Goal: Task Accomplishment & Management: Complete application form

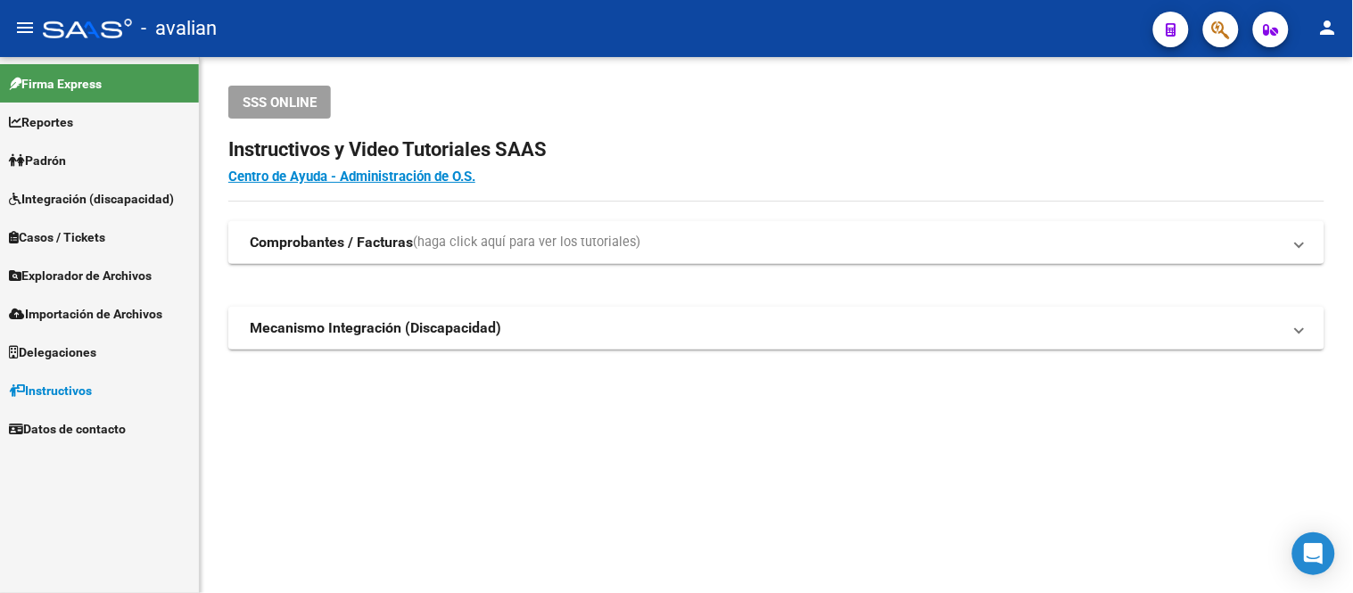
click at [58, 161] on span "Padrón" at bounding box center [37, 161] width 57 height 20
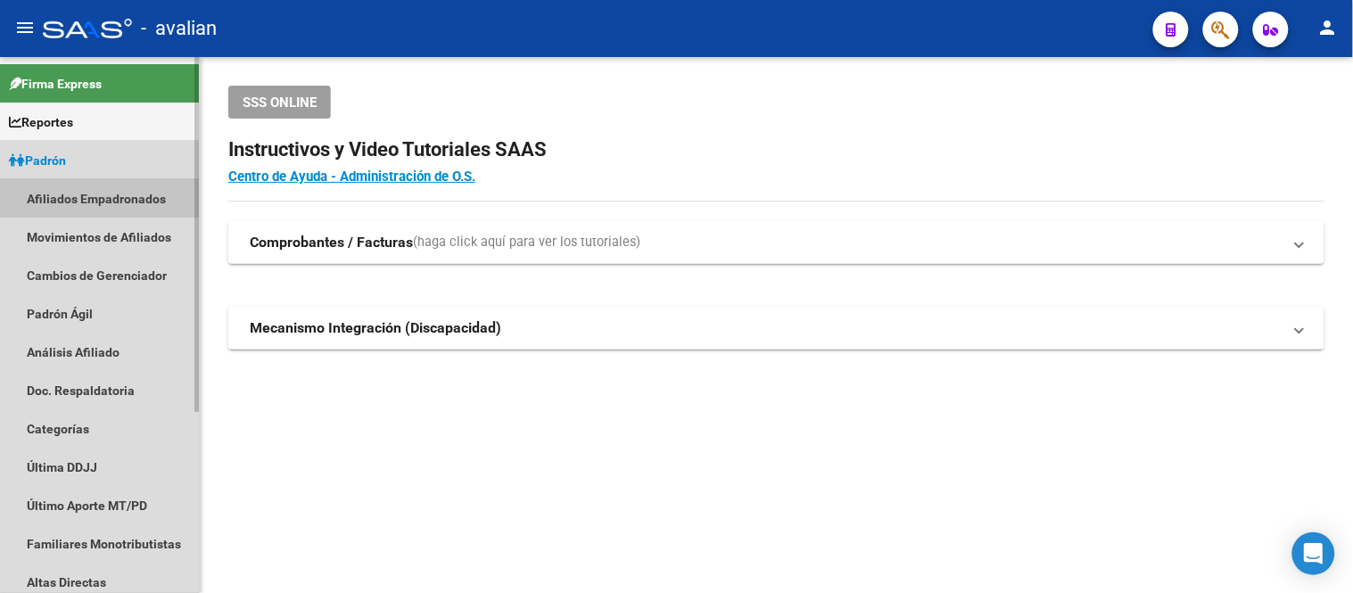
click at [102, 191] on link "Afiliados Empadronados" at bounding box center [99, 198] width 199 height 38
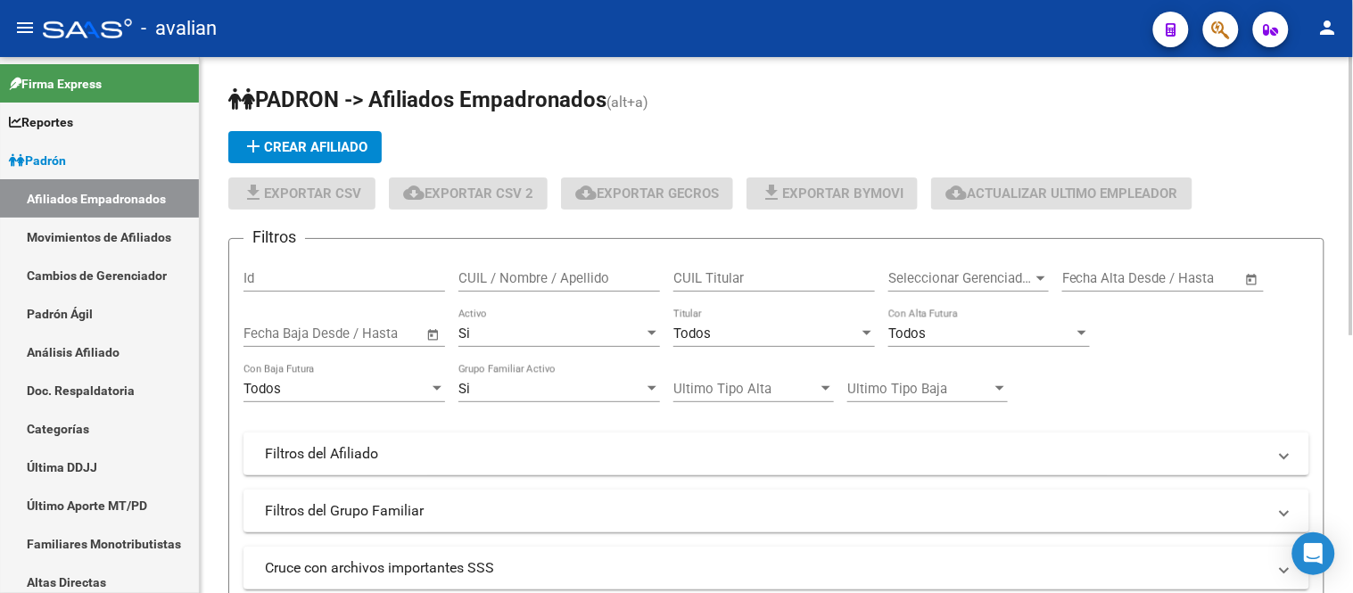
click at [505, 274] on input "CUIL / Nombre / Apellido" at bounding box center [559, 278] width 202 height 16
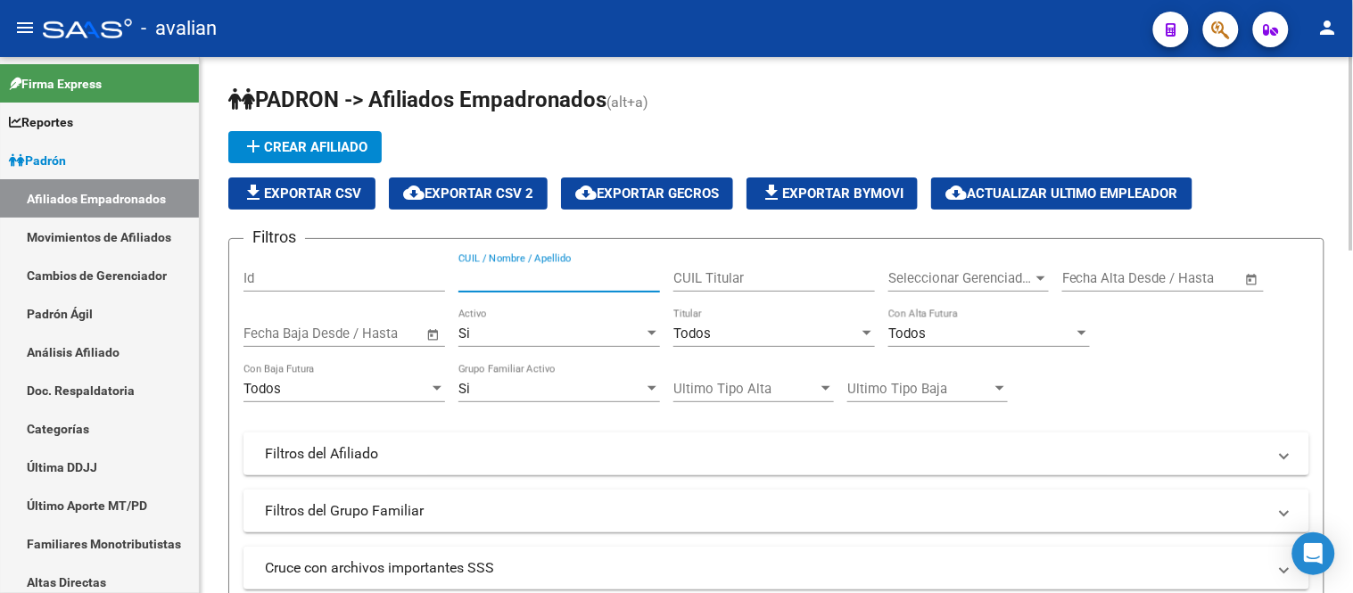
paste input "20593804772"
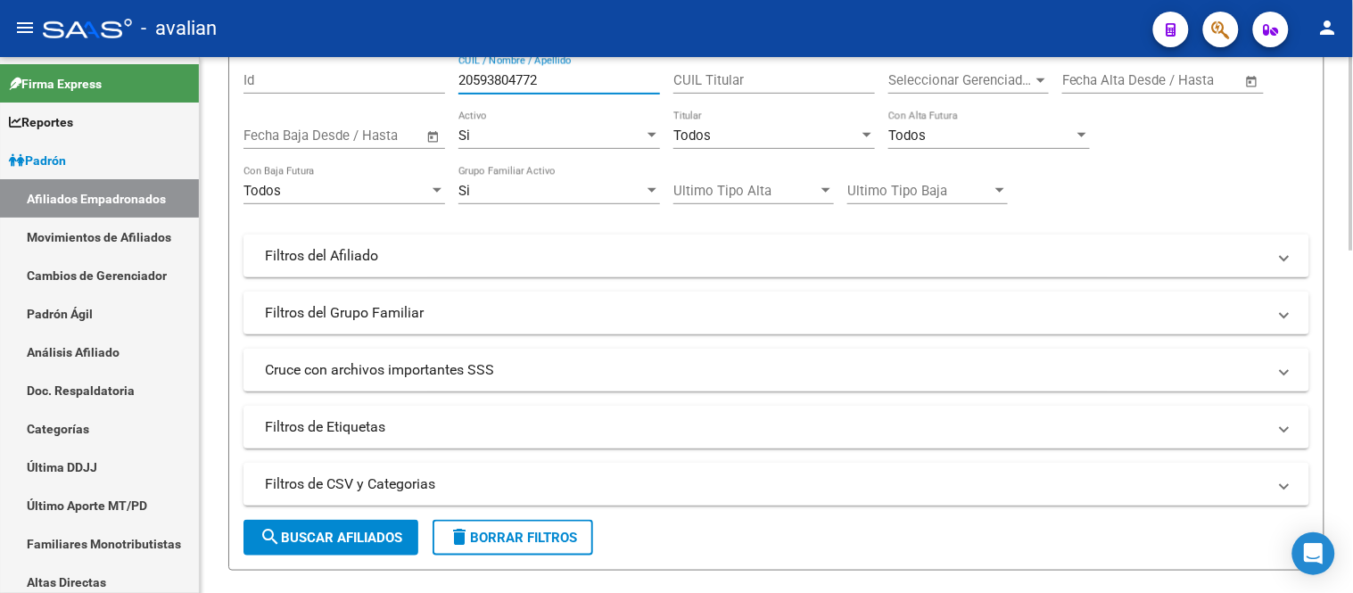
click at [352, 536] on span "search Buscar Afiliados" at bounding box center [331, 538] width 143 height 16
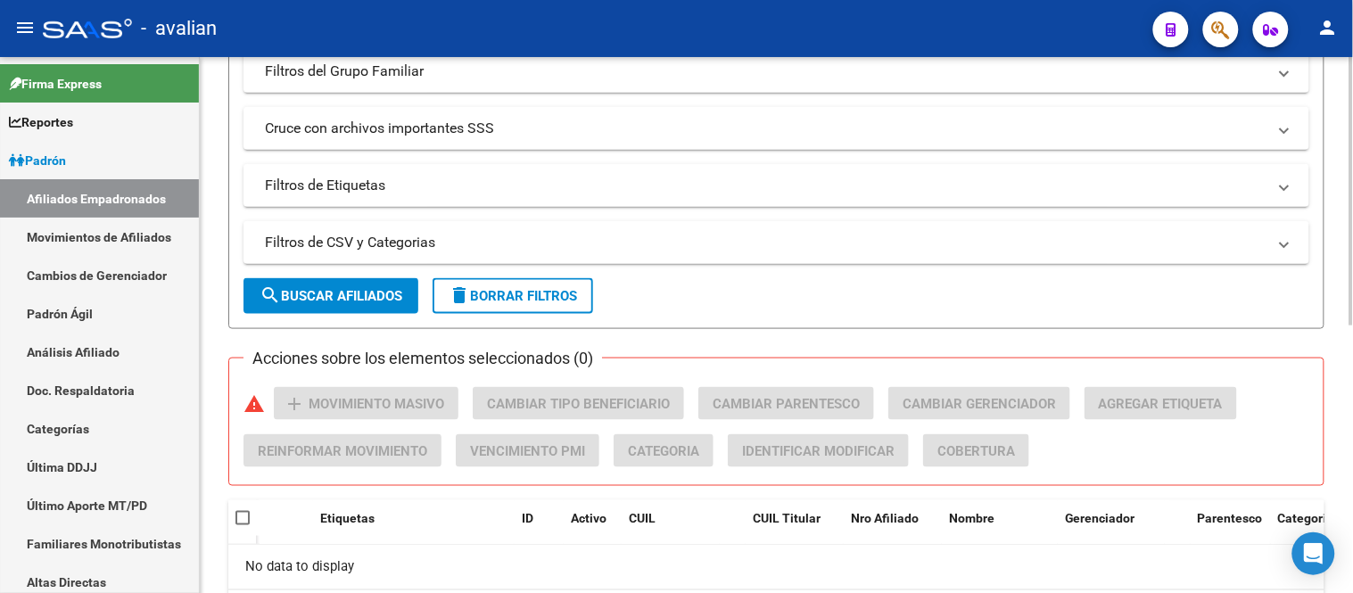
scroll to position [43, 0]
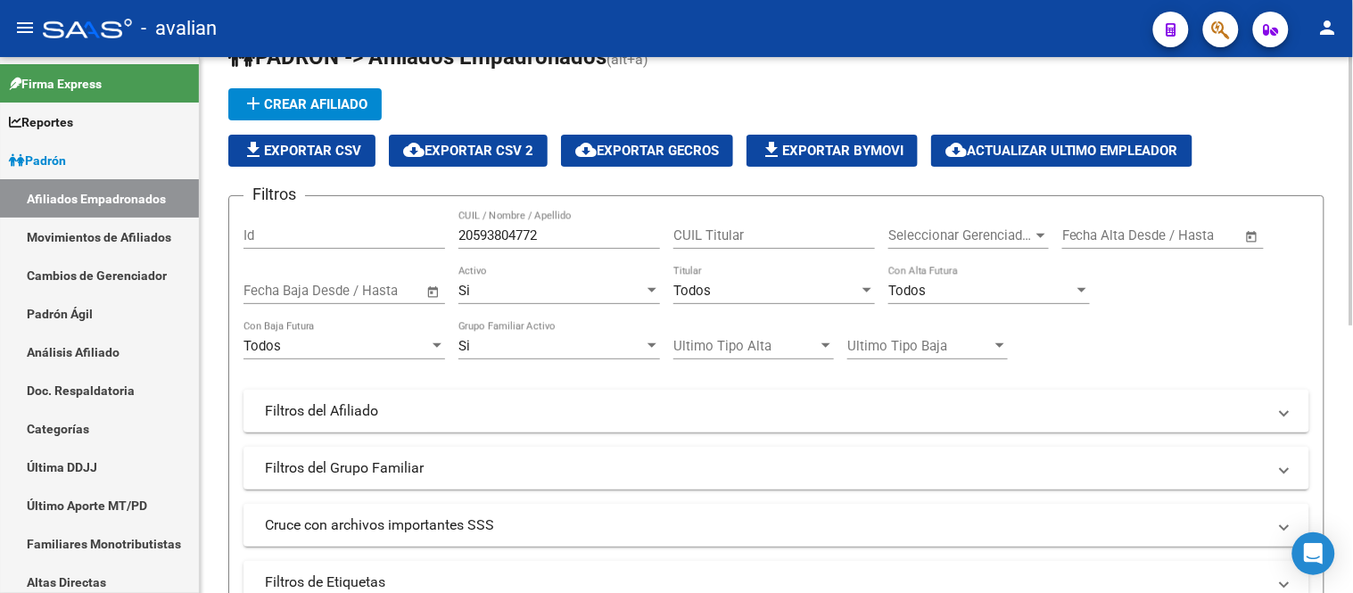
click at [565, 232] on input "20593804772" at bounding box center [559, 235] width 202 height 16
paste input "30611024"
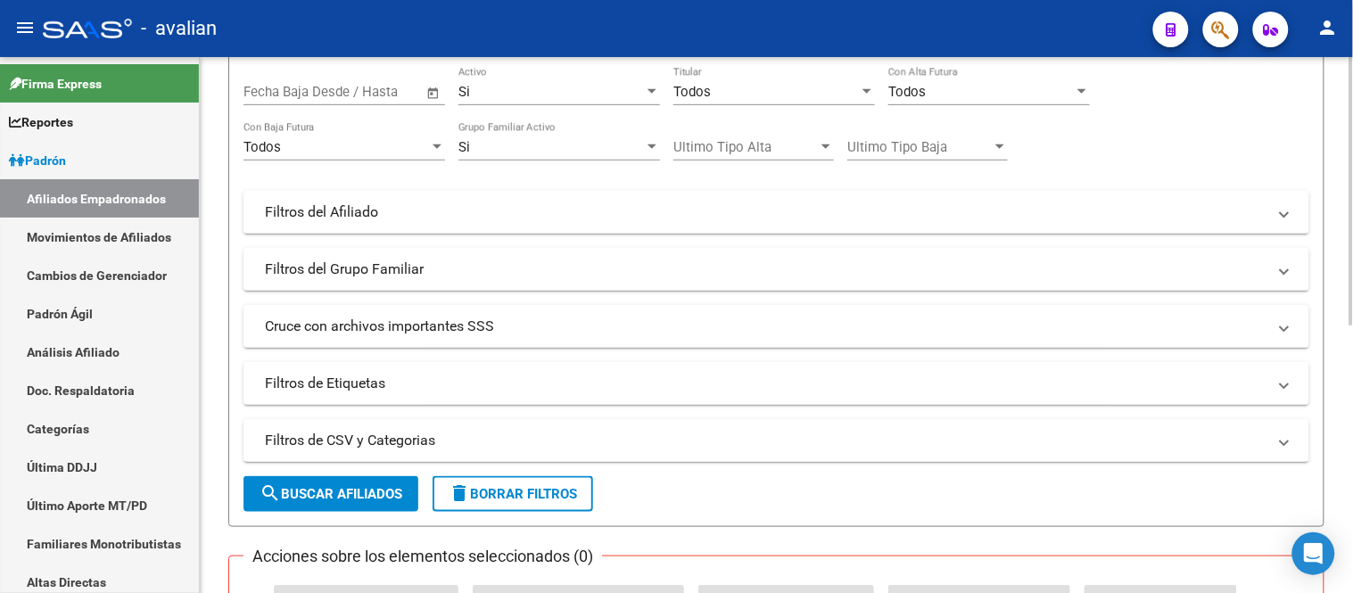
type input "20306110242"
click at [364, 494] on span "search Buscar Afiliados" at bounding box center [331, 494] width 143 height 16
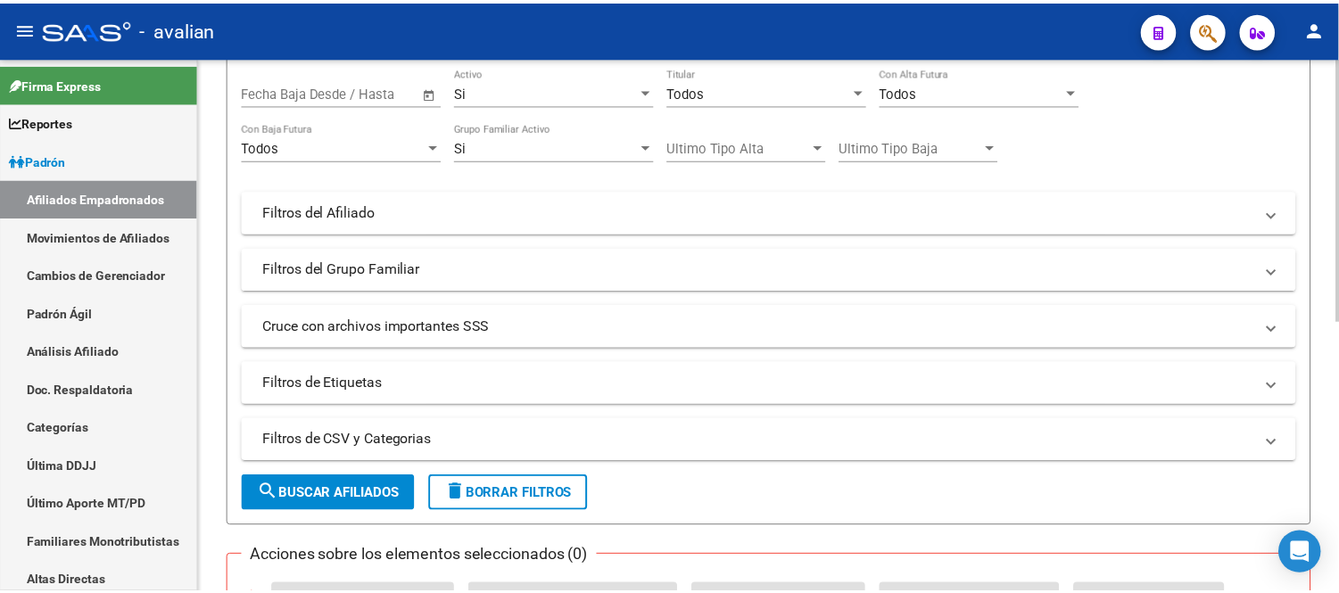
scroll to position [554, 0]
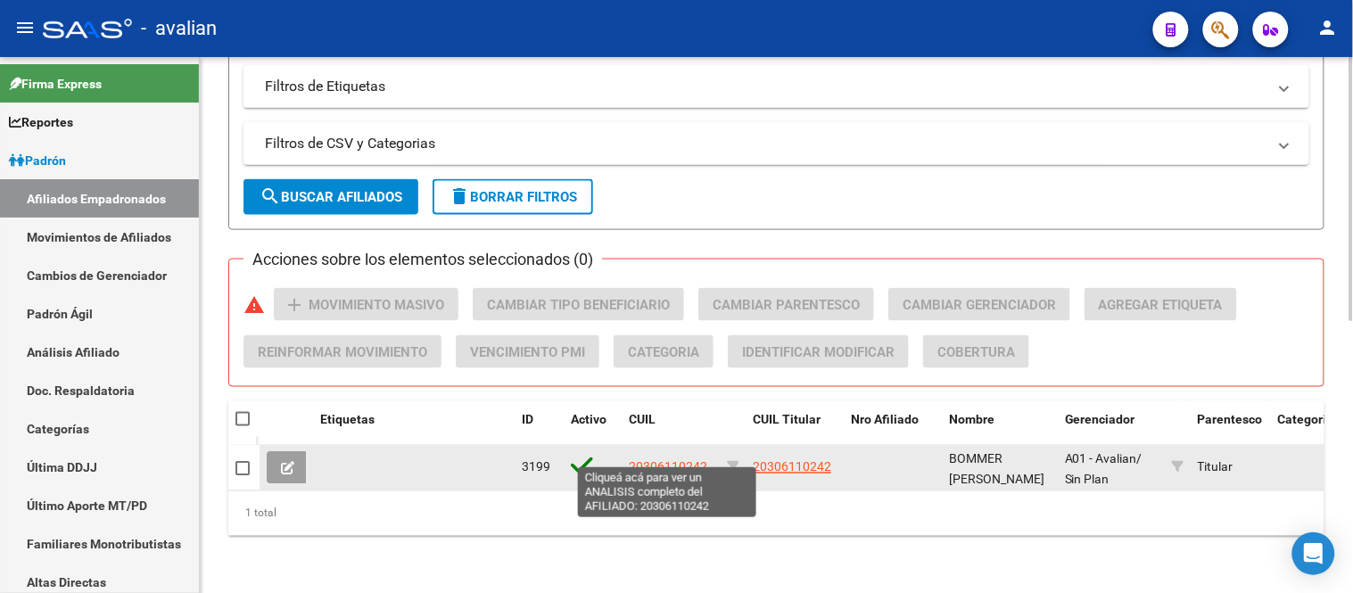
click at [667, 460] on span "20306110242" at bounding box center [668, 467] width 78 height 14
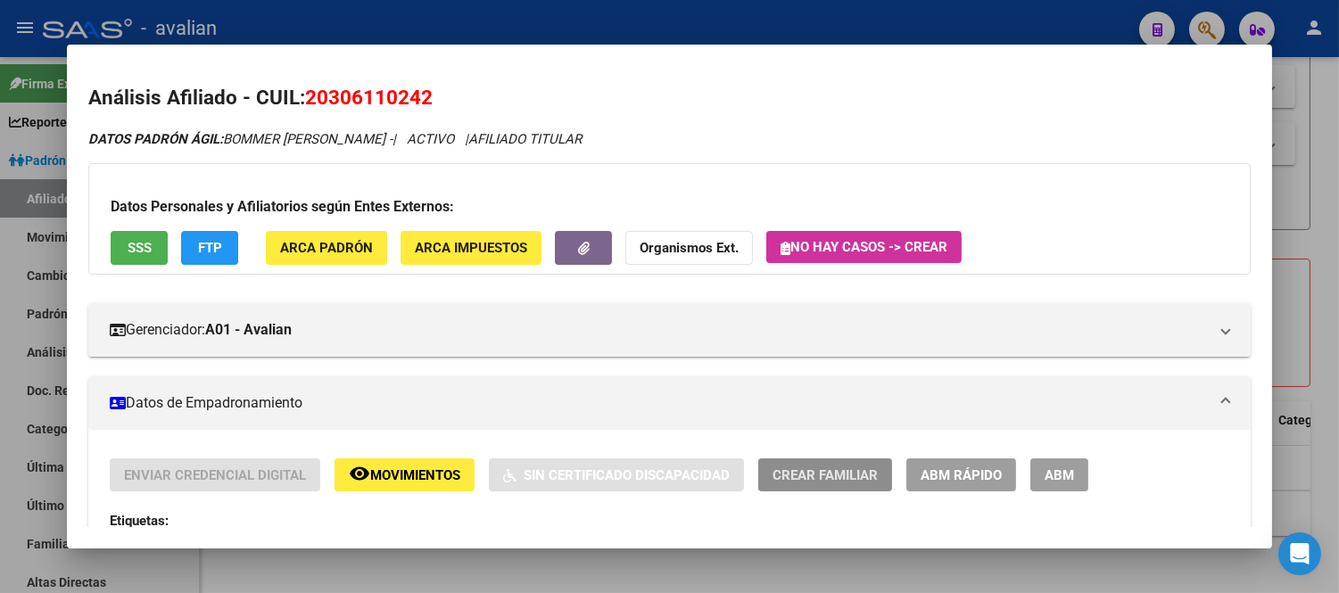
click at [812, 491] on button "Crear Familiar" at bounding box center [825, 474] width 134 height 33
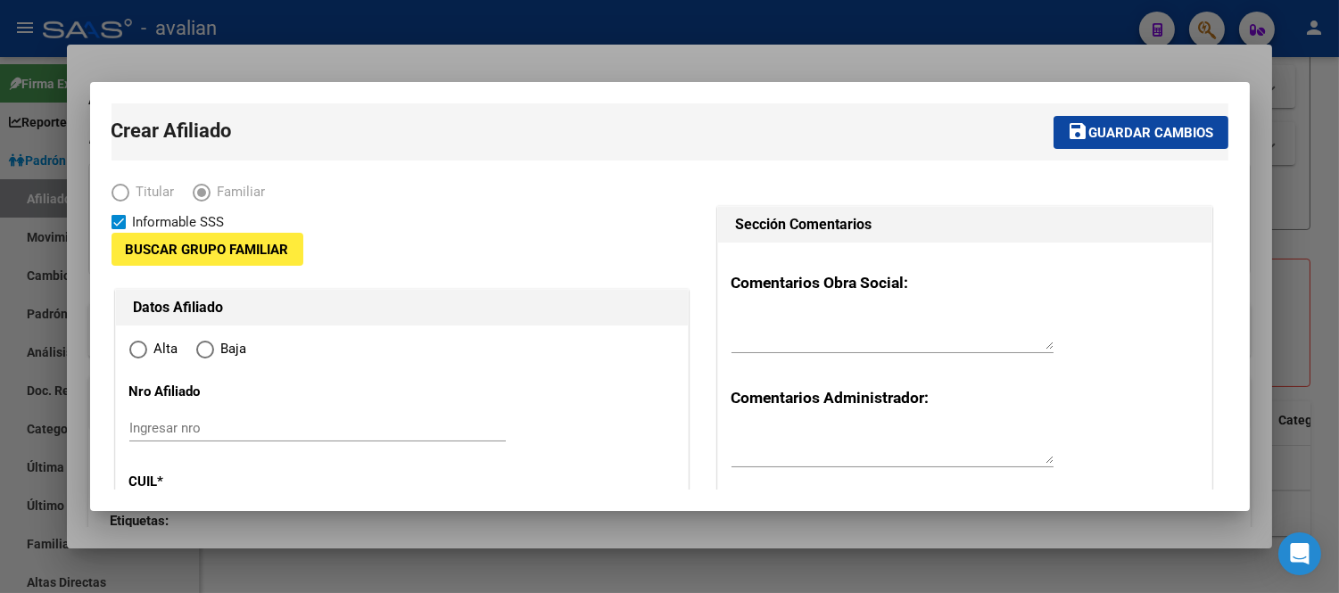
type input "30-71058026-6"
type input "SAN ISIDRO"
type input "1642"
type input "ARAOZ 1144"
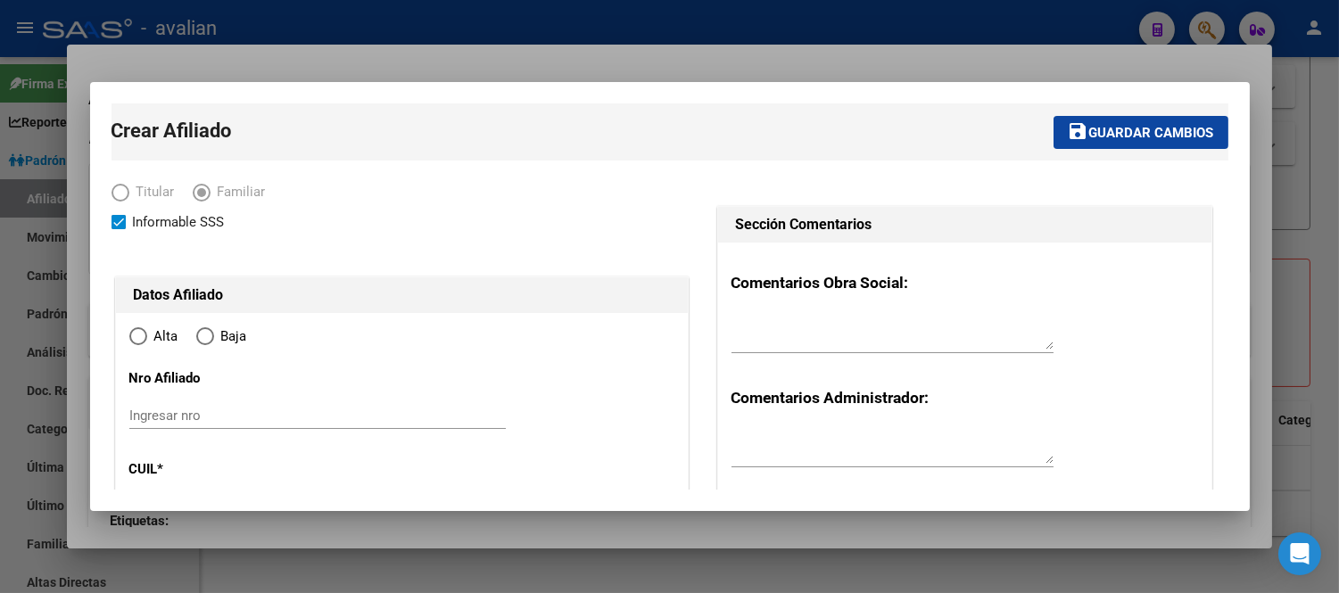
radio input "true"
type input "30-71058026-6"
click at [227, 404] on div "Ingresar nro" at bounding box center [317, 415] width 376 height 27
paste input "20593804772"
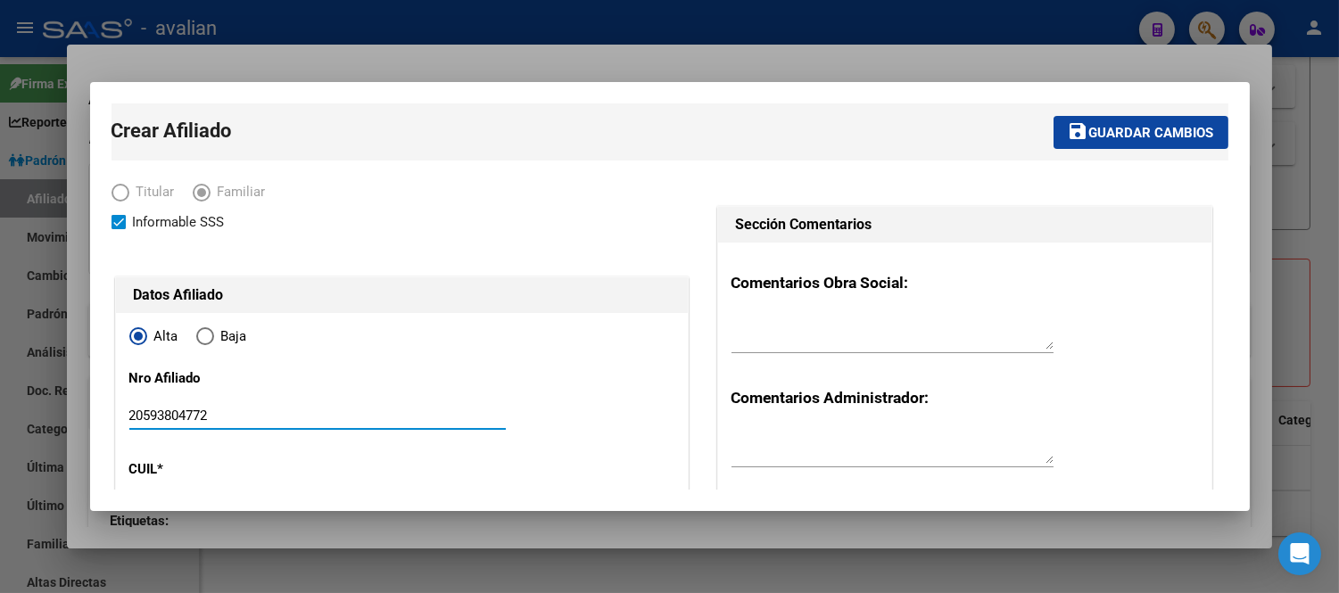
type input "20593804772"
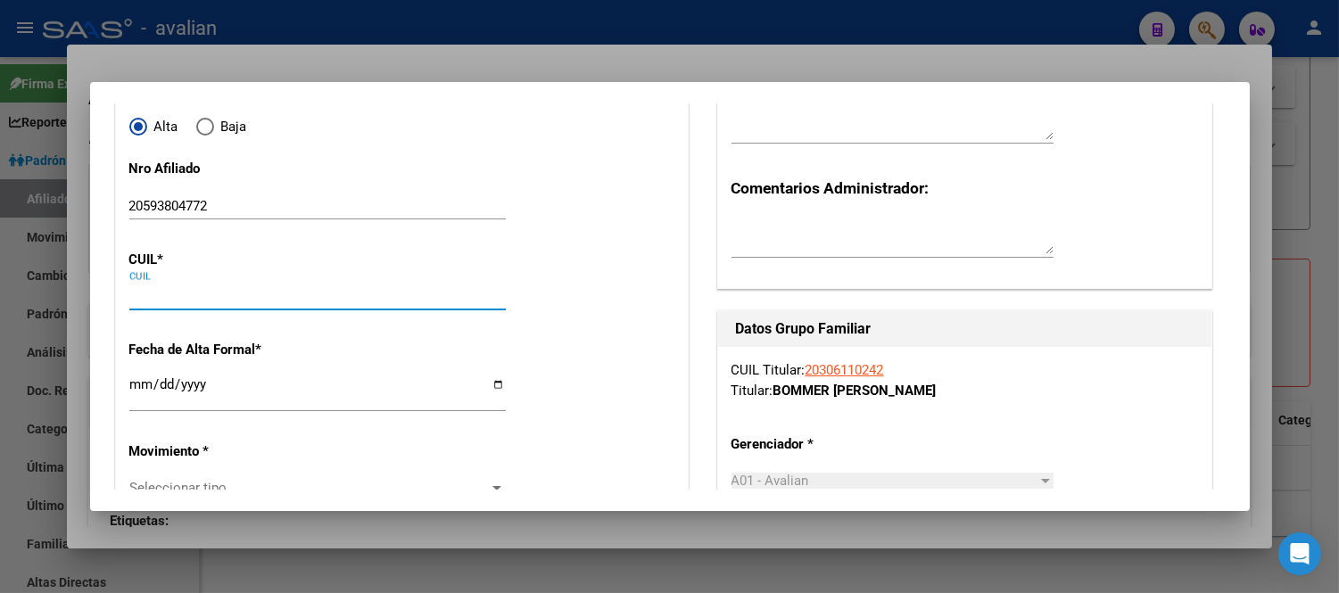
paste input "20-59380477-2"
type input "20-59380477-2"
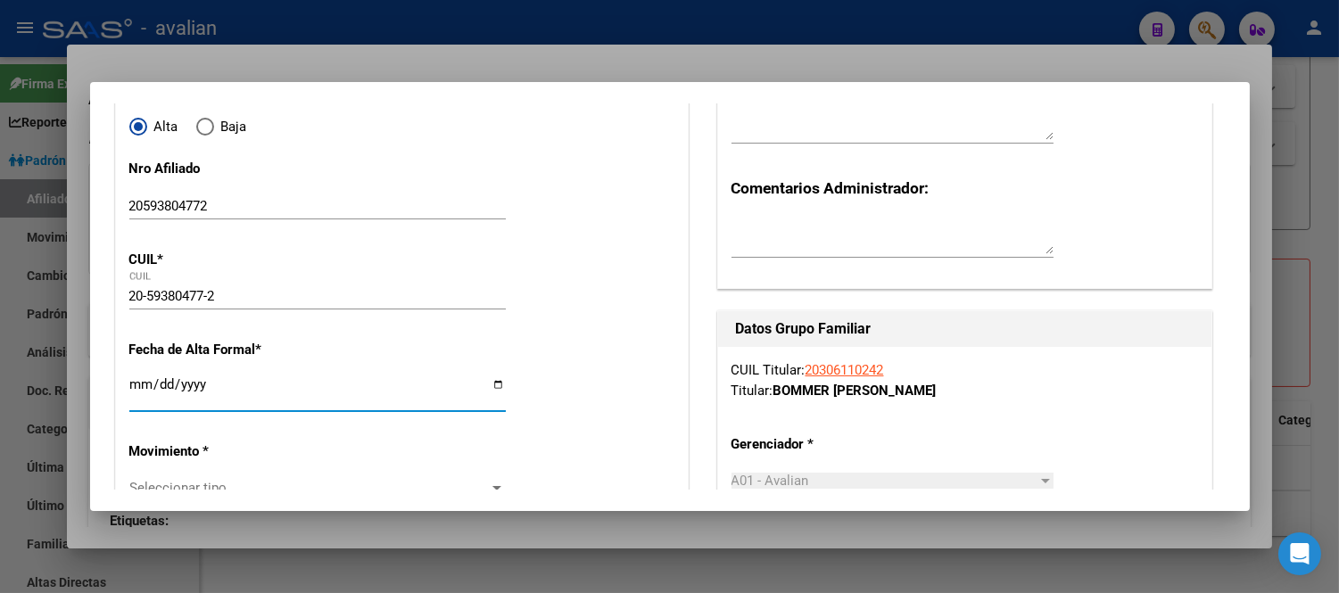
type input "59380477"
type input "BOMMER"
type input "[PERSON_NAME]"
type input "[DATE]"
type input "CARAPACHAY"
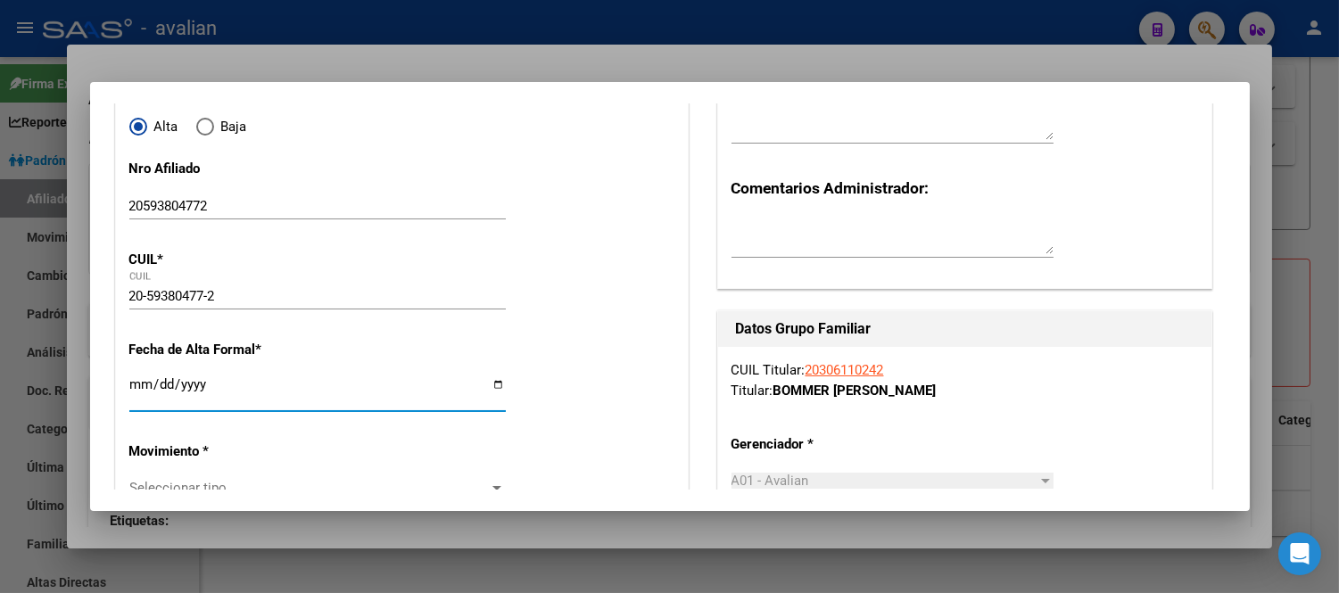
type input "1605"
type input "[PERSON_NAME]"
type input "5336"
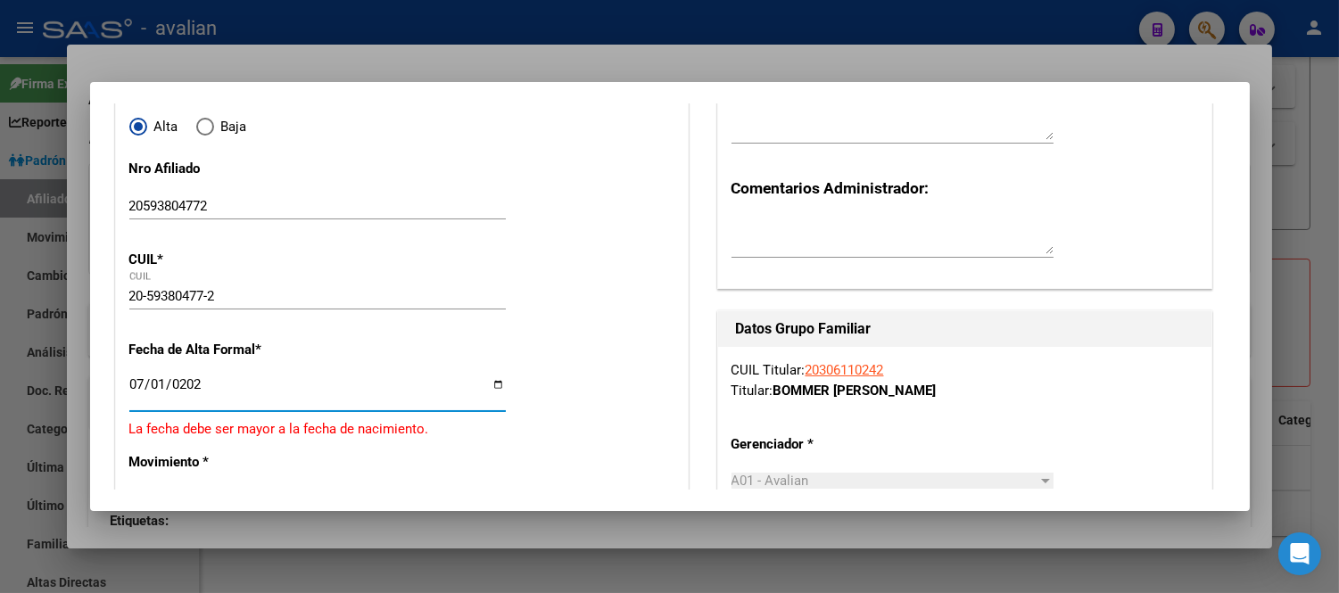
type input "[DATE]"
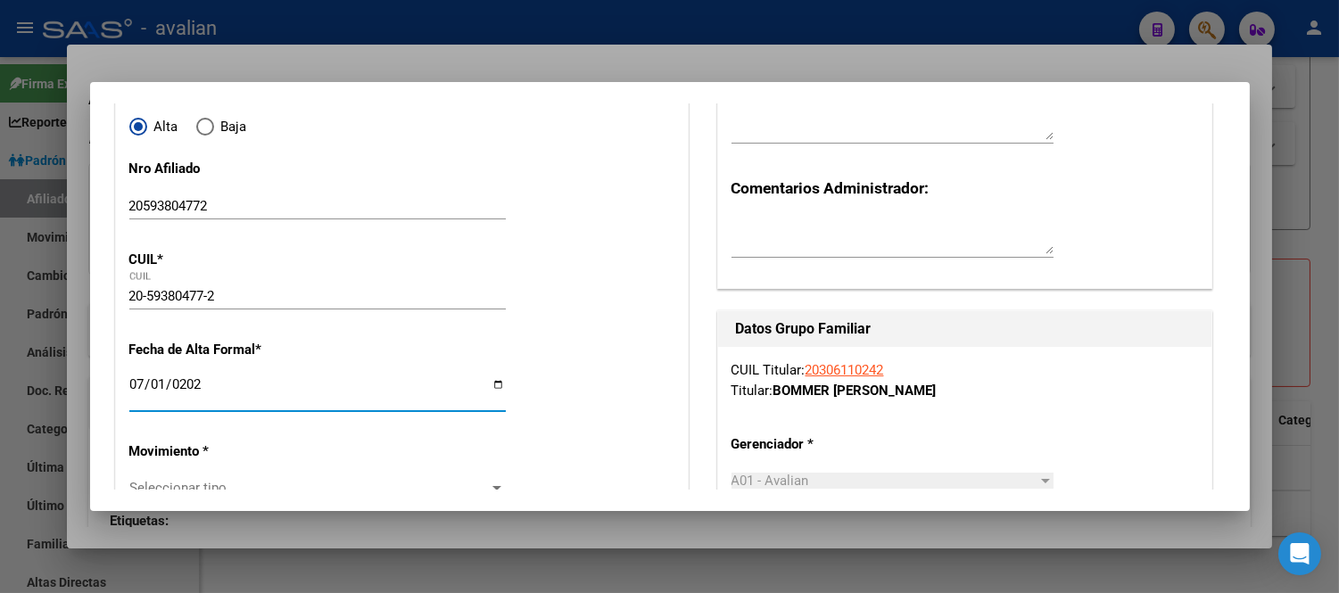
scroll to position [309, 0]
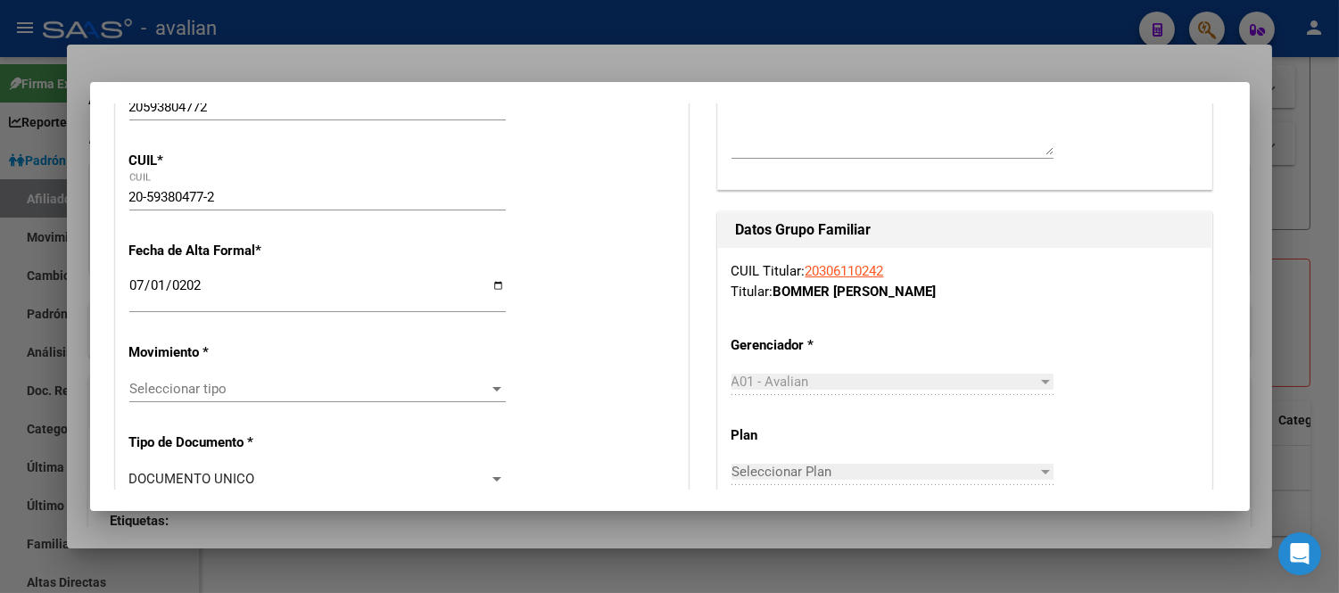
click at [252, 390] on span "Seleccionar tipo" at bounding box center [309, 389] width 360 height 16
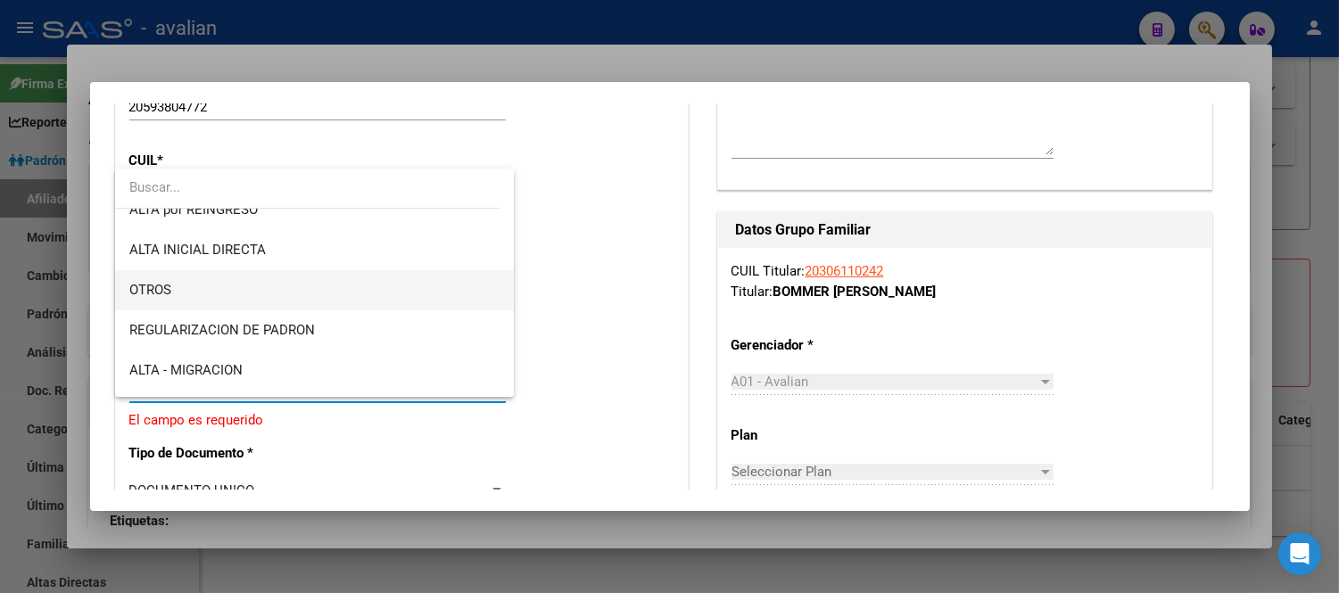
scroll to position [297, 0]
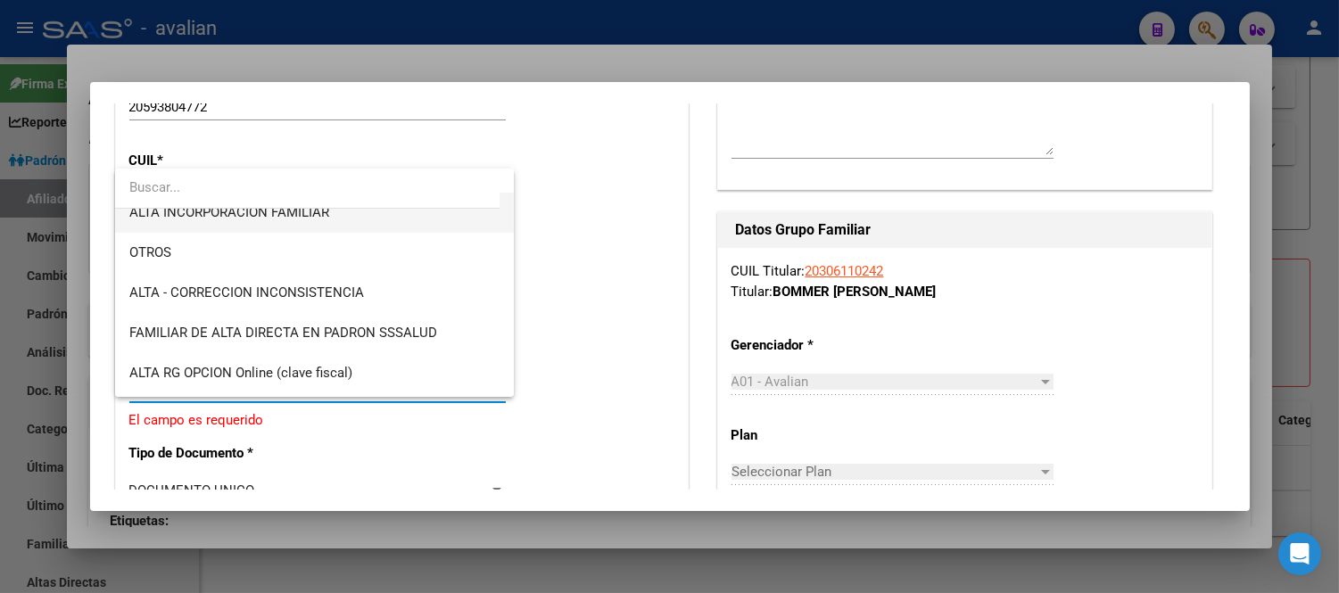
click at [276, 218] on span "ALTA INCORPORACION FAMILIAR" at bounding box center [229, 212] width 200 height 16
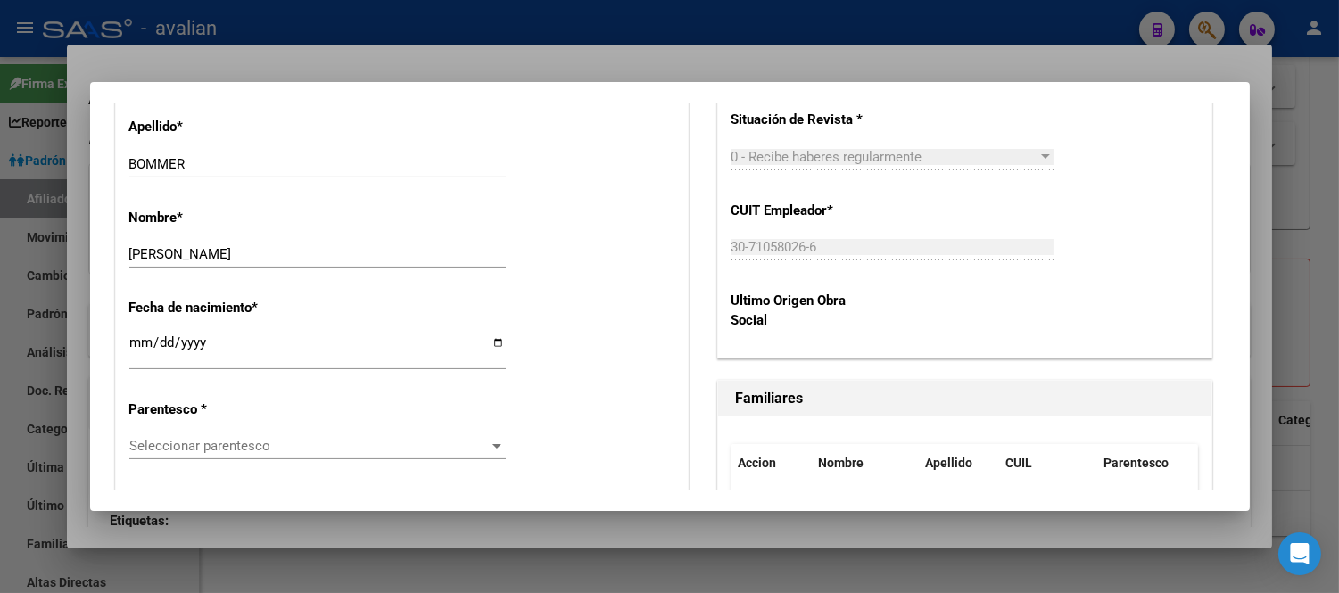
scroll to position [903, 0]
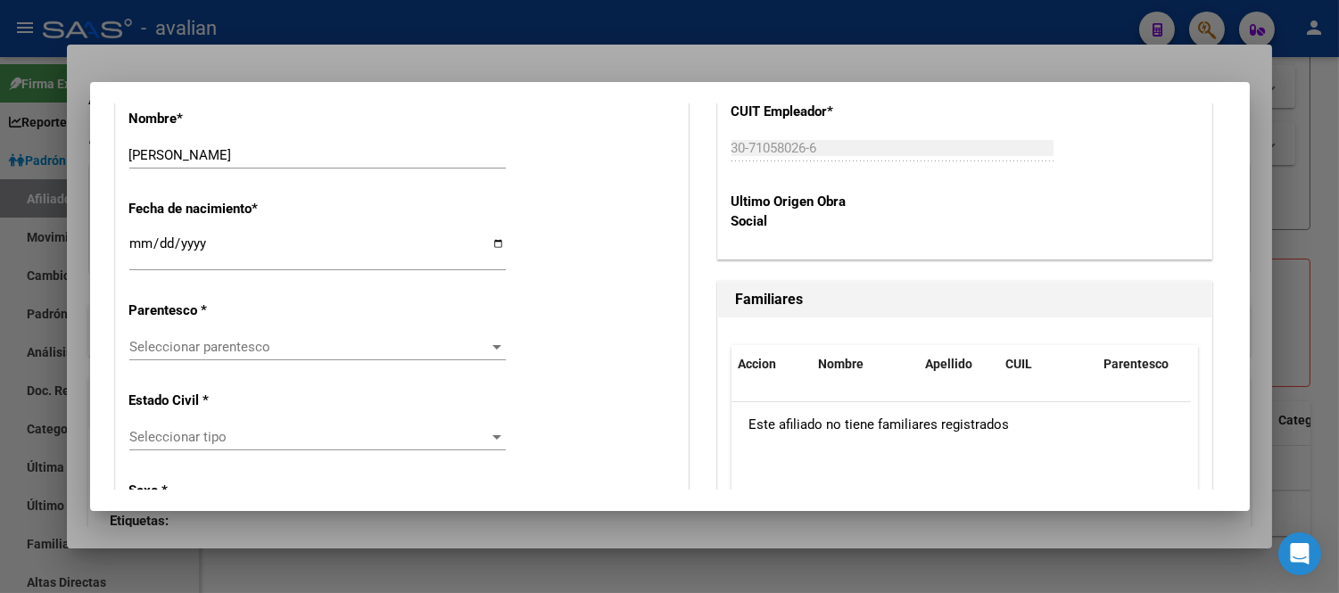
click at [315, 344] on span "Seleccionar parentesco" at bounding box center [309, 347] width 360 height 16
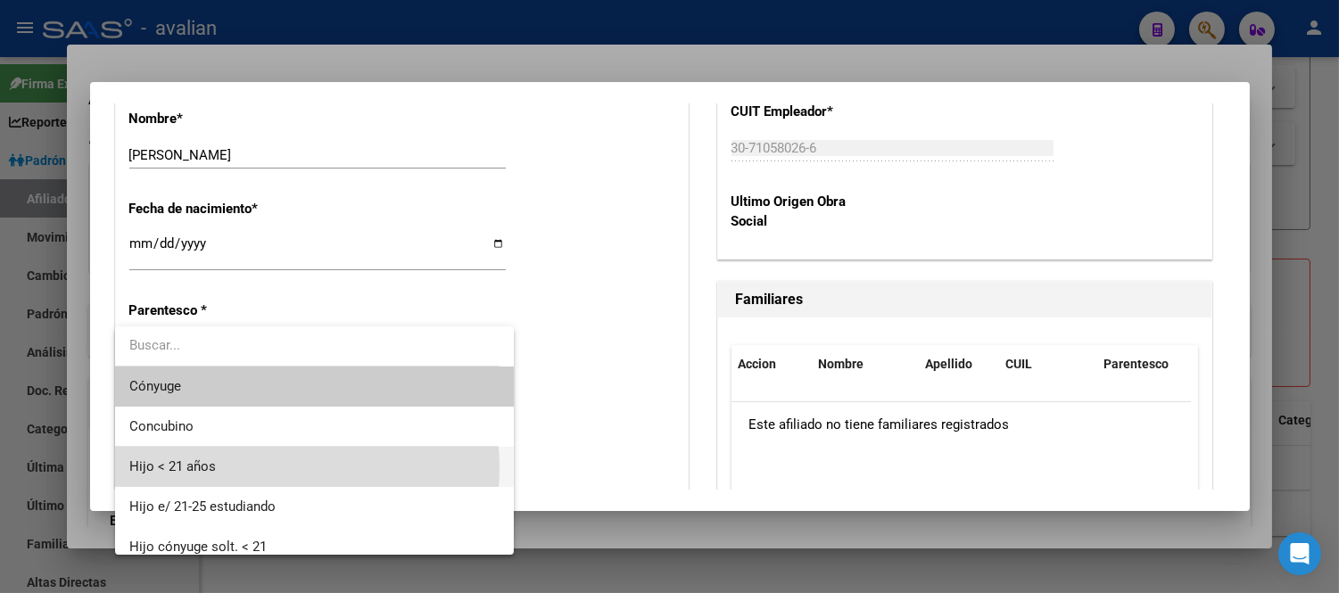
click at [268, 467] on span "Hijo < 21 años" at bounding box center [314, 467] width 370 height 40
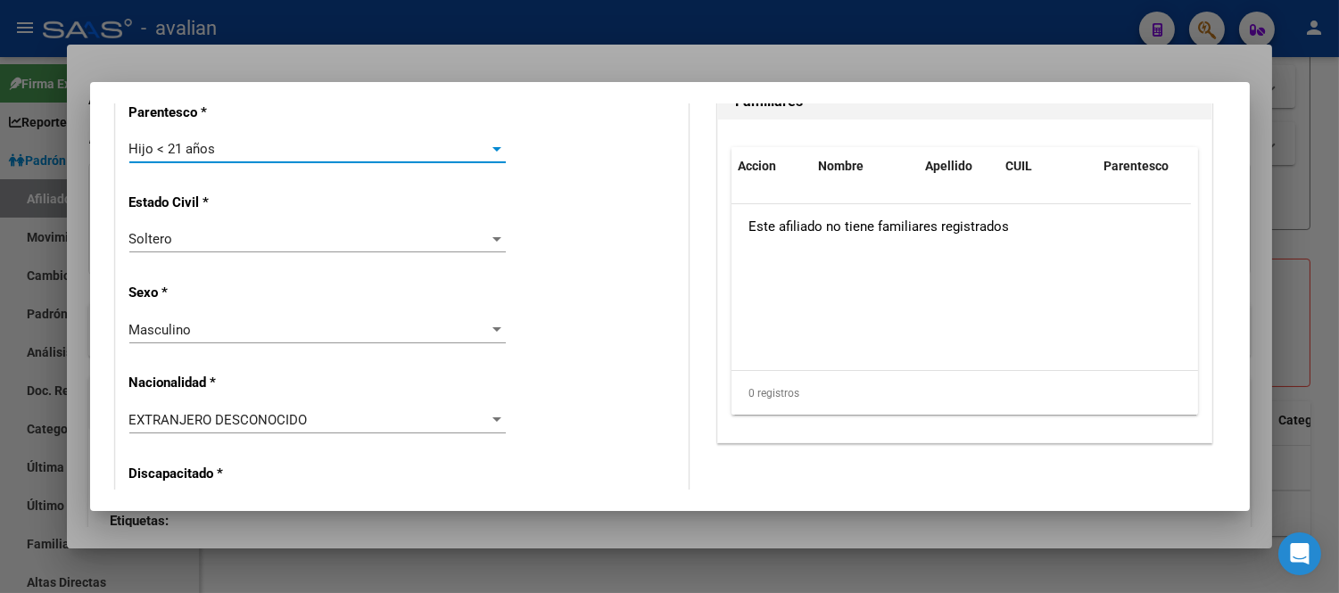
scroll to position [1200, 0]
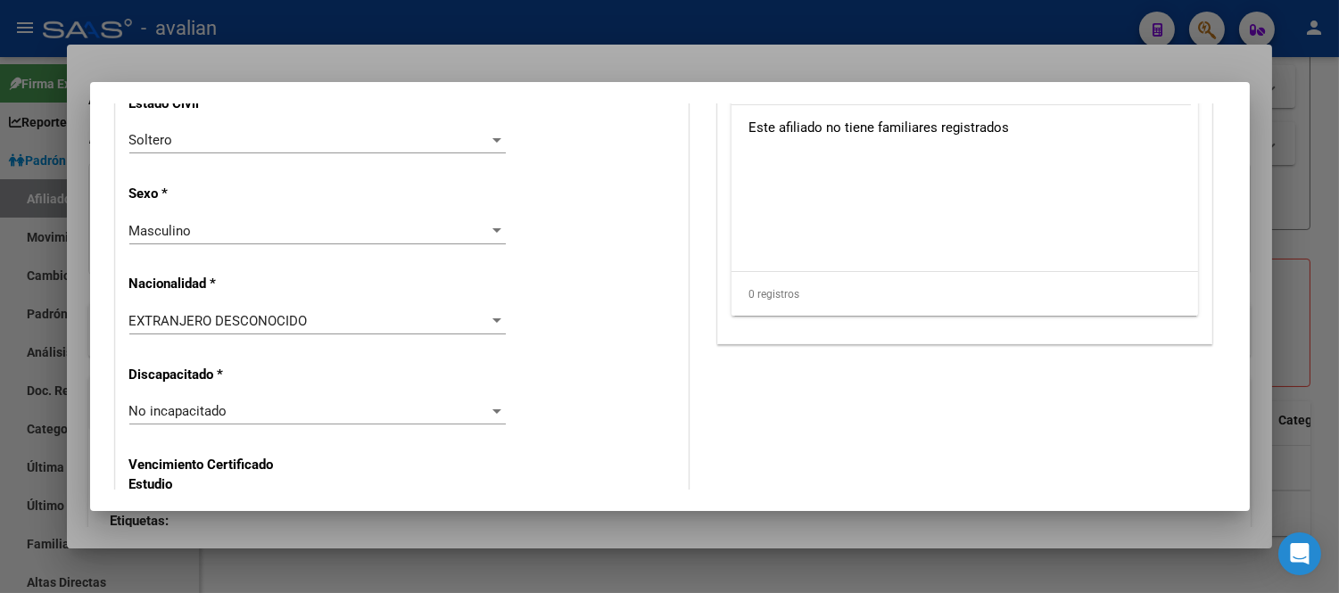
click at [285, 395] on div "Alta Baja Nro Afiliado 20593804772 Ingresar nro CUIL * 20-59380477-2 CUIL ARCA …" at bounding box center [402, 386] width 572 height 2547
click at [281, 416] on div "No incapacitado" at bounding box center [309, 411] width 360 height 16
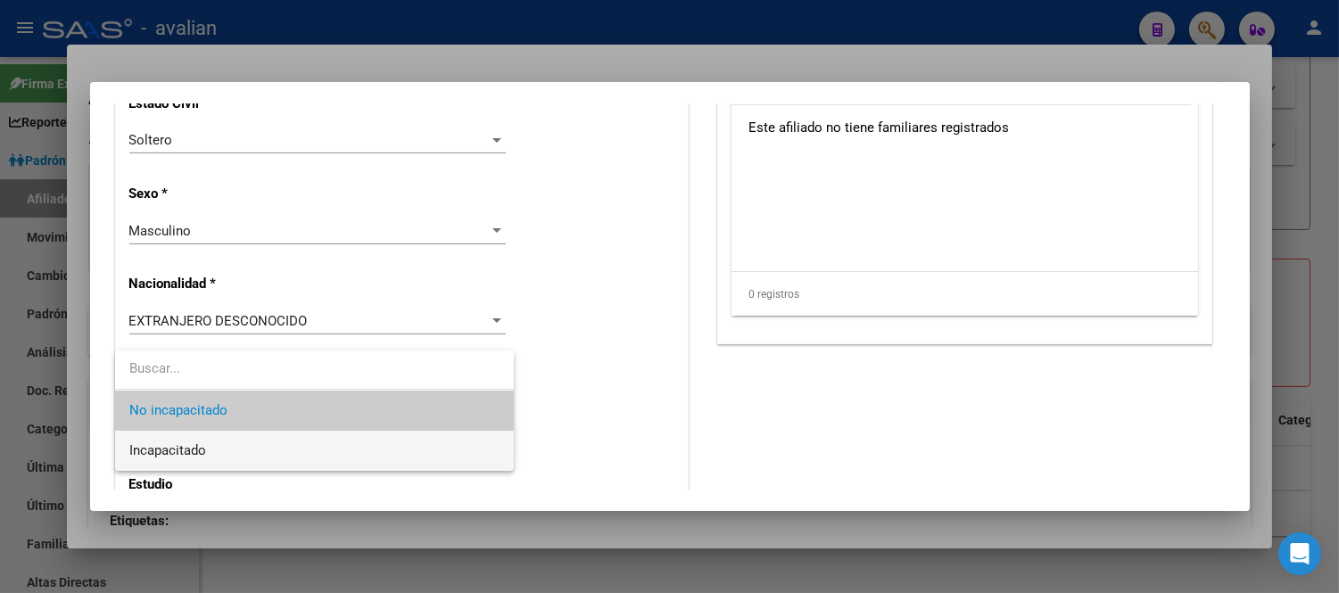
click at [277, 458] on span "Incapacitado" at bounding box center [314, 451] width 370 height 40
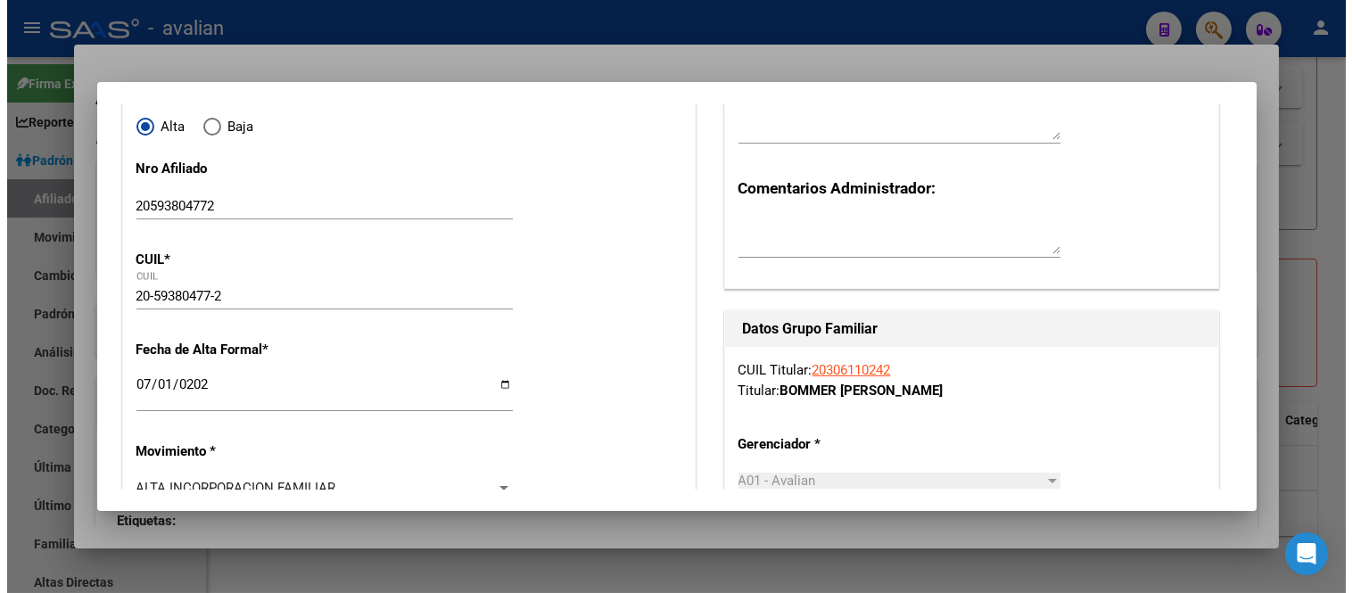
scroll to position [0, 0]
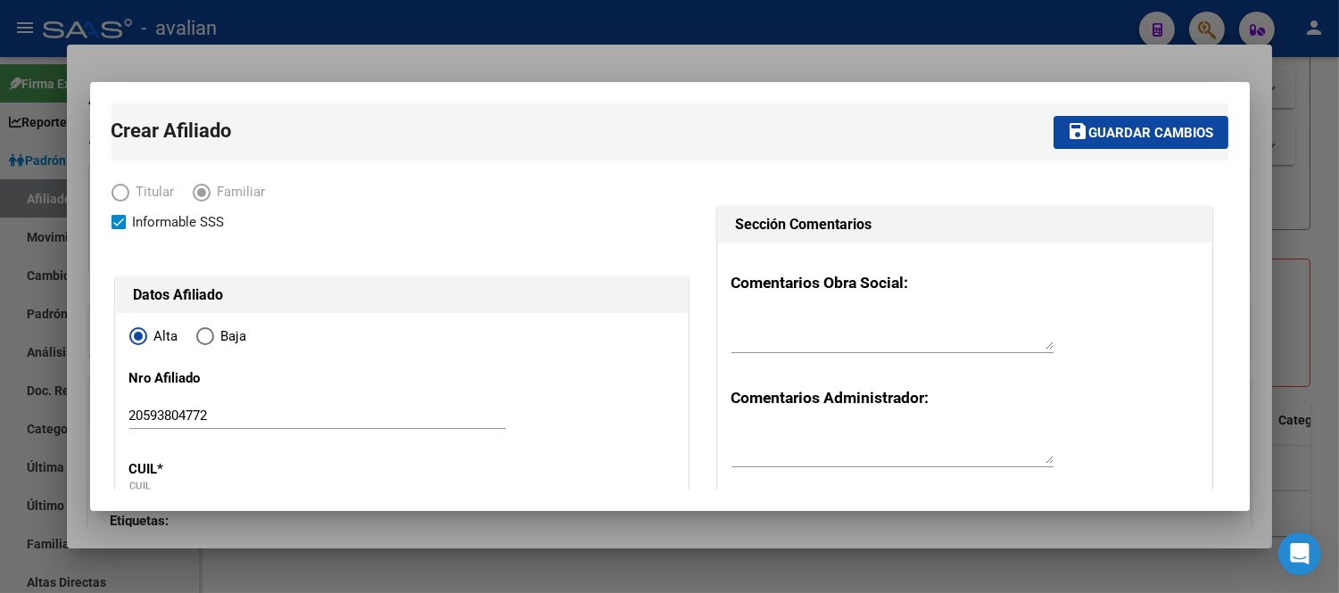
click at [1146, 144] on button "save Guardar cambios" at bounding box center [1140, 132] width 175 height 33
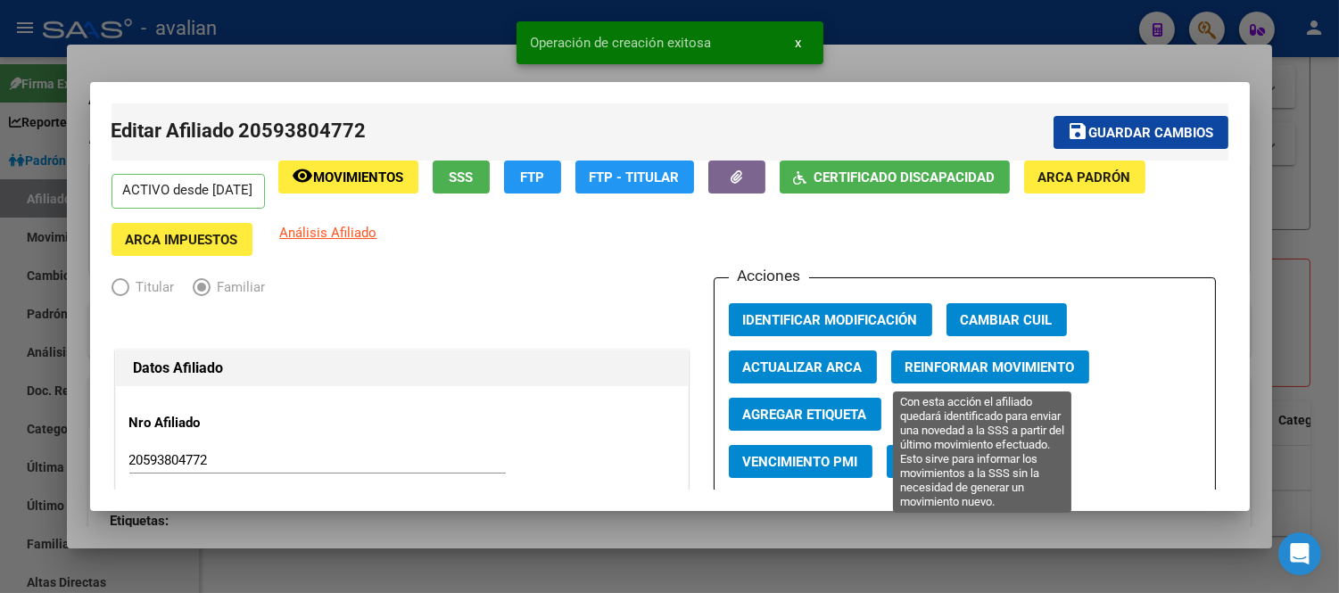
click at [935, 378] on button "Reinformar Movimiento" at bounding box center [990, 366] width 198 height 33
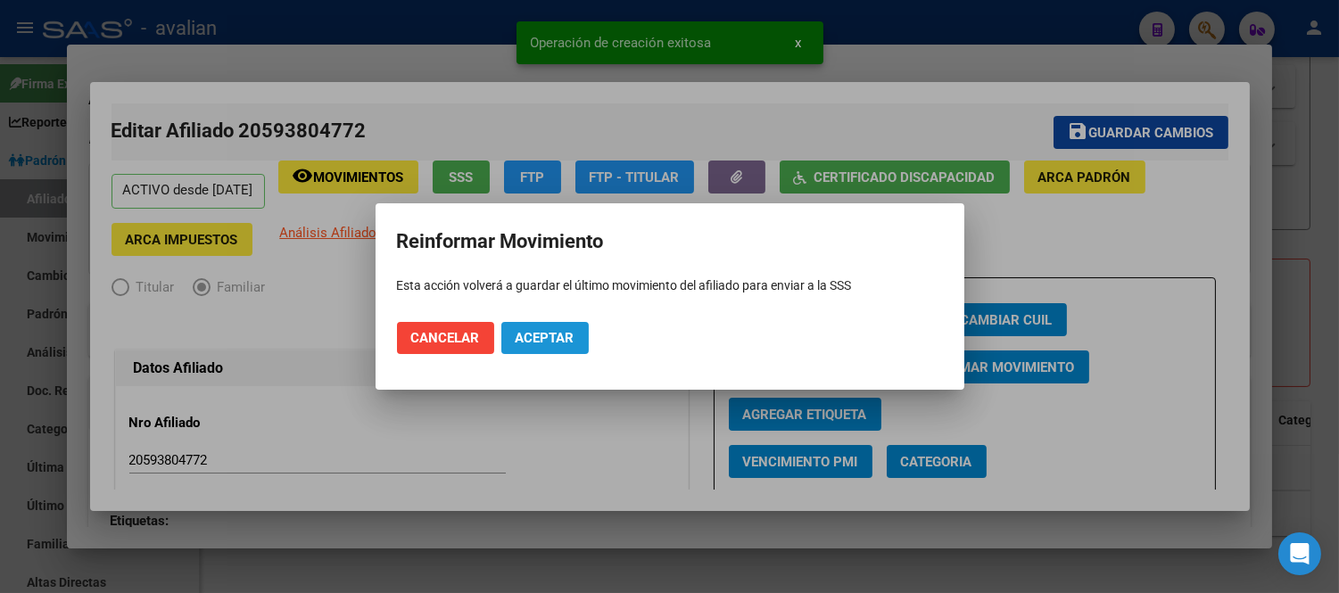
click at [524, 335] on span "Aceptar" at bounding box center [544, 338] width 59 height 16
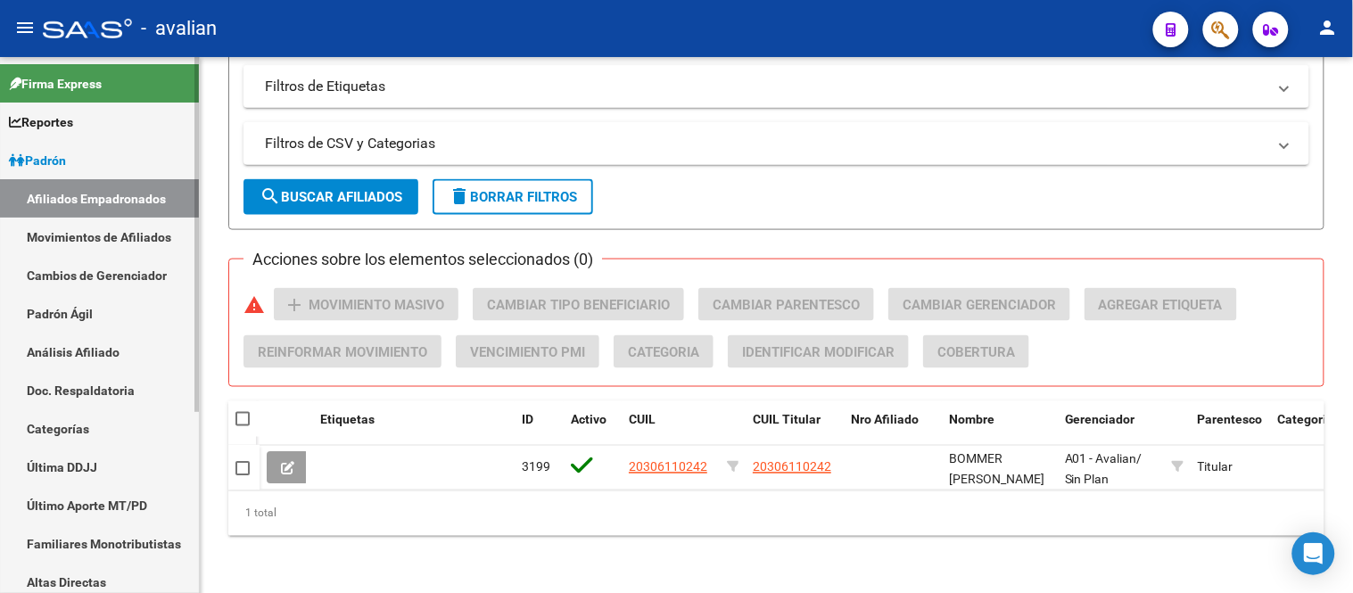
click at [107, 198] on link "Afiliados Empadronados" at bounding box center [99, 198] width 199 height 38
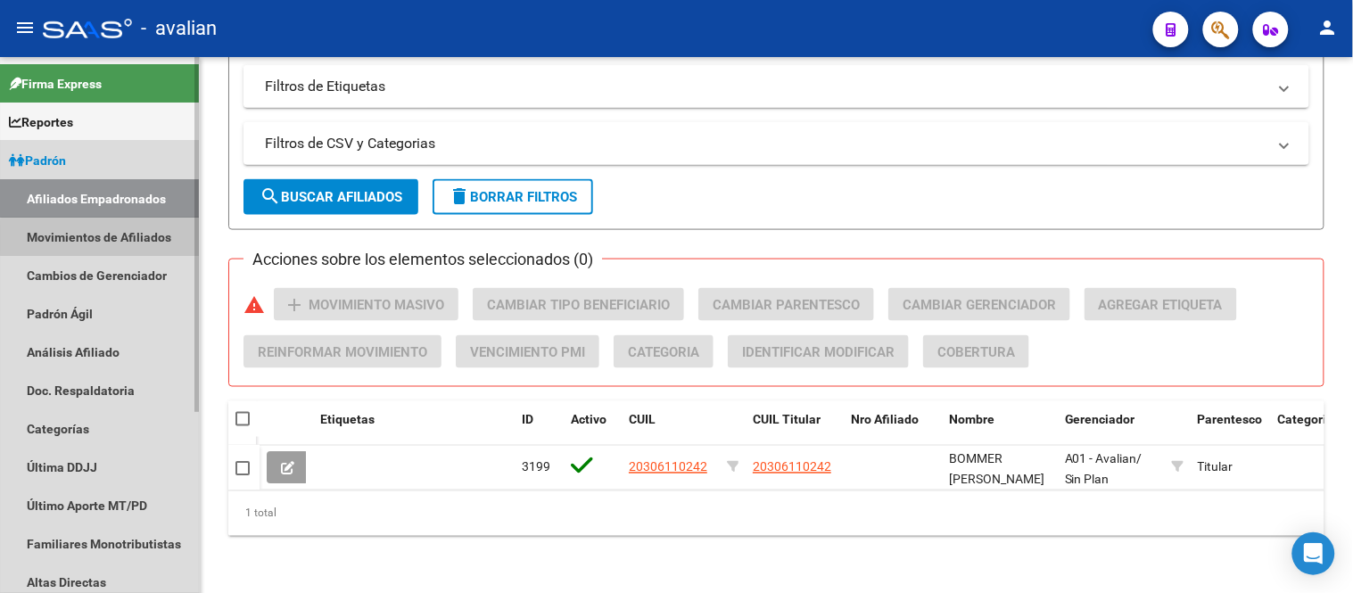
click at [109, 238] on link "Movimientos de Afiliados" at bounding box center [99, 237] width 199 height 38
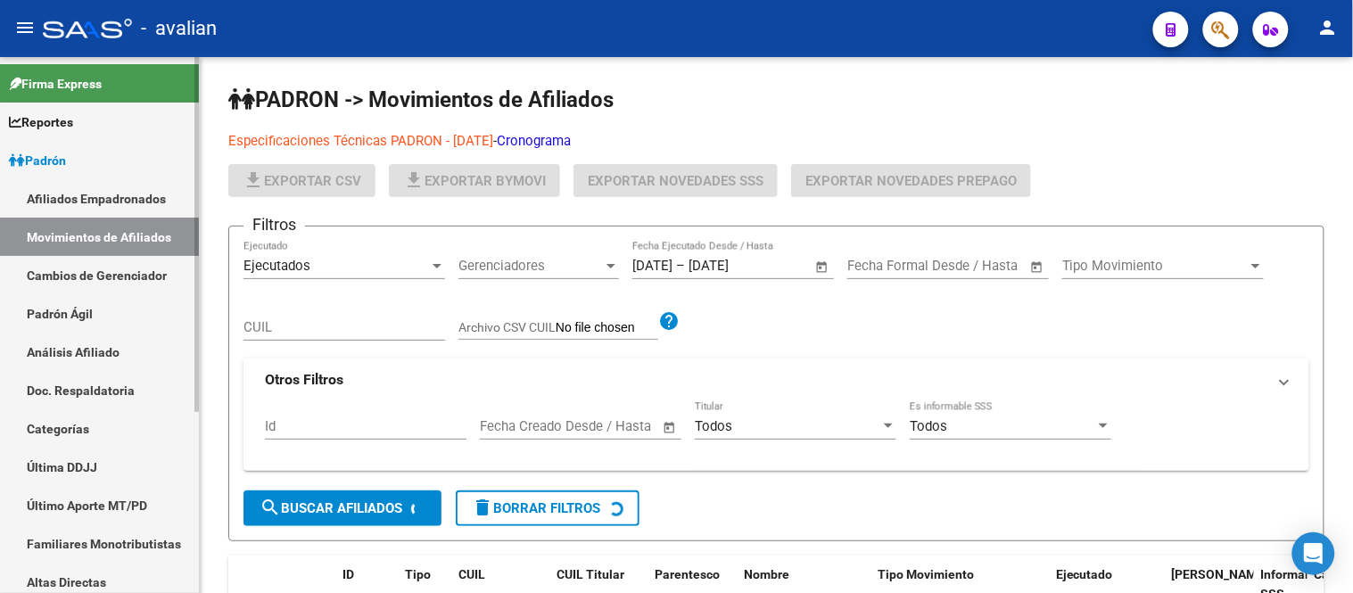
click at [110, 190] on link "Afiliados Empadronados" at bounding box center [99, 198] width 199 height 38
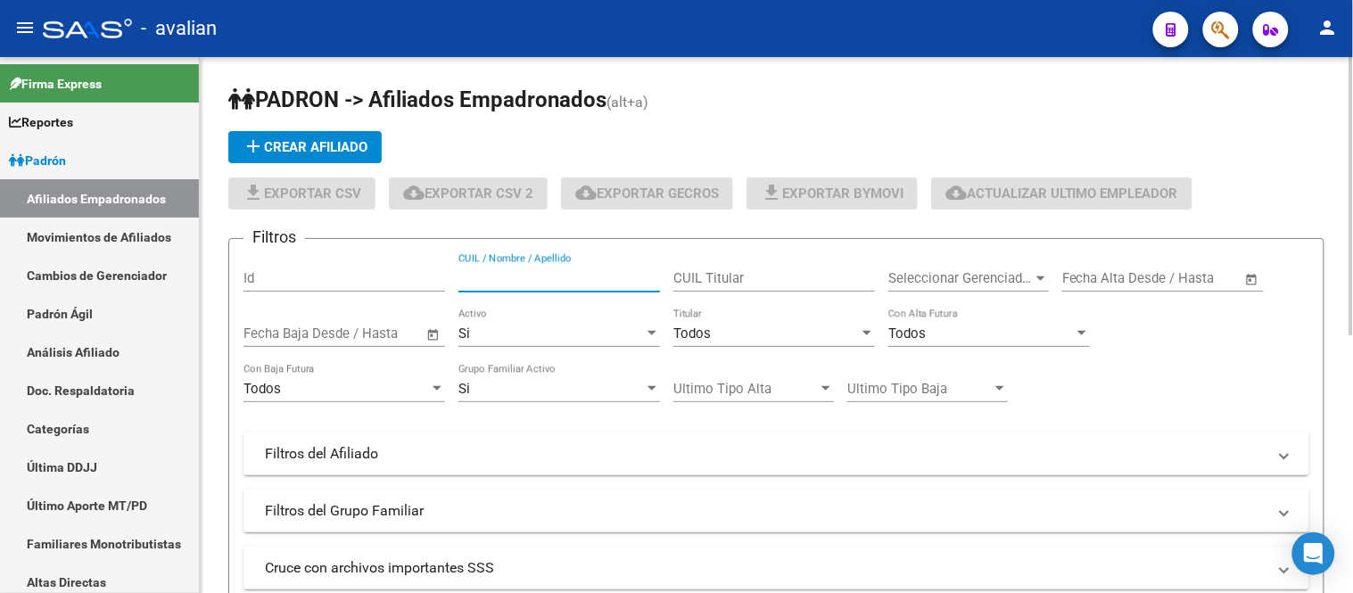
click at [545, 279] on input "CUIL / Nombre / Apellido" at bounding box center [559, 278] width 202 height 16
paste input "20593551939"
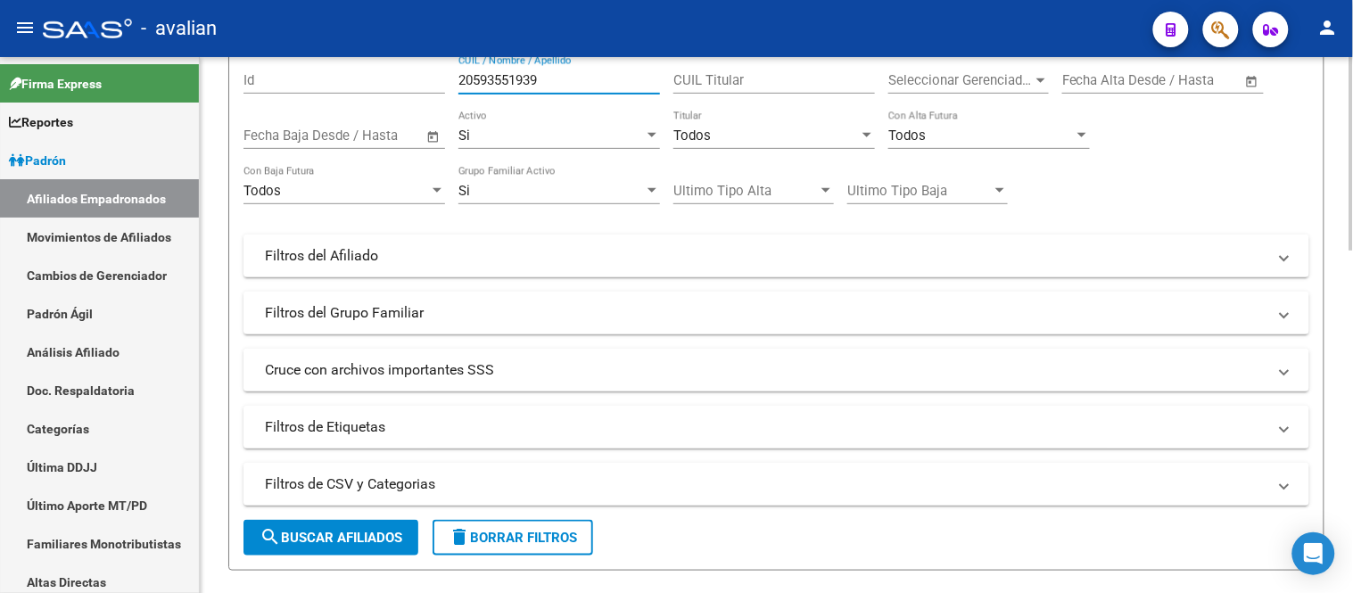
type input "20593551939"
click at [342, 532] on span "search Buscar Afiliados" at bounding box center [331, 538] width 143 height 16
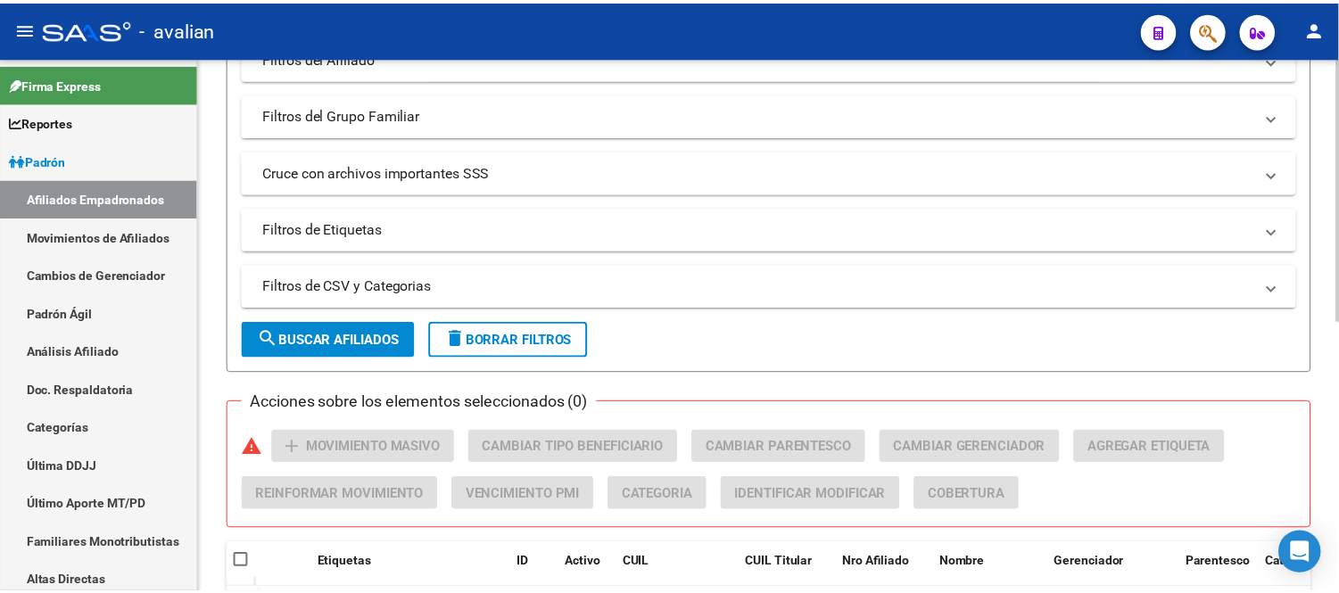
scroll to position [554, 0]
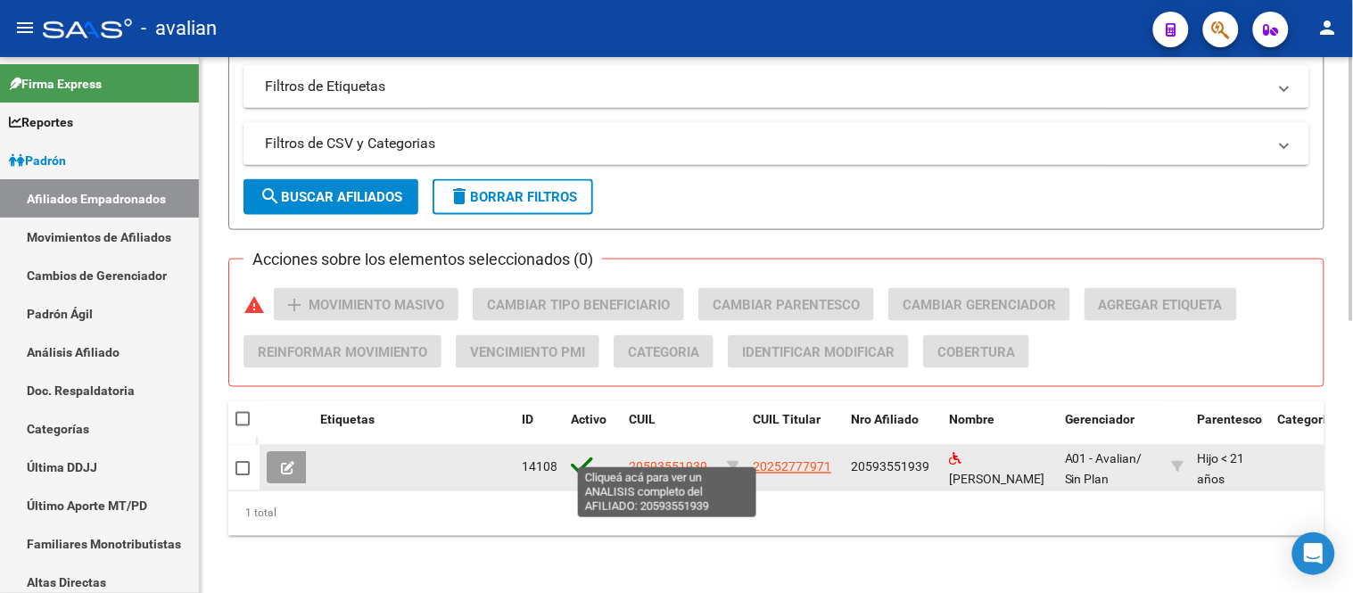
click at [681, 460] on span "20593551939" at bounding box center [668, 467] width 78 height 14
type textarea "20593551939"
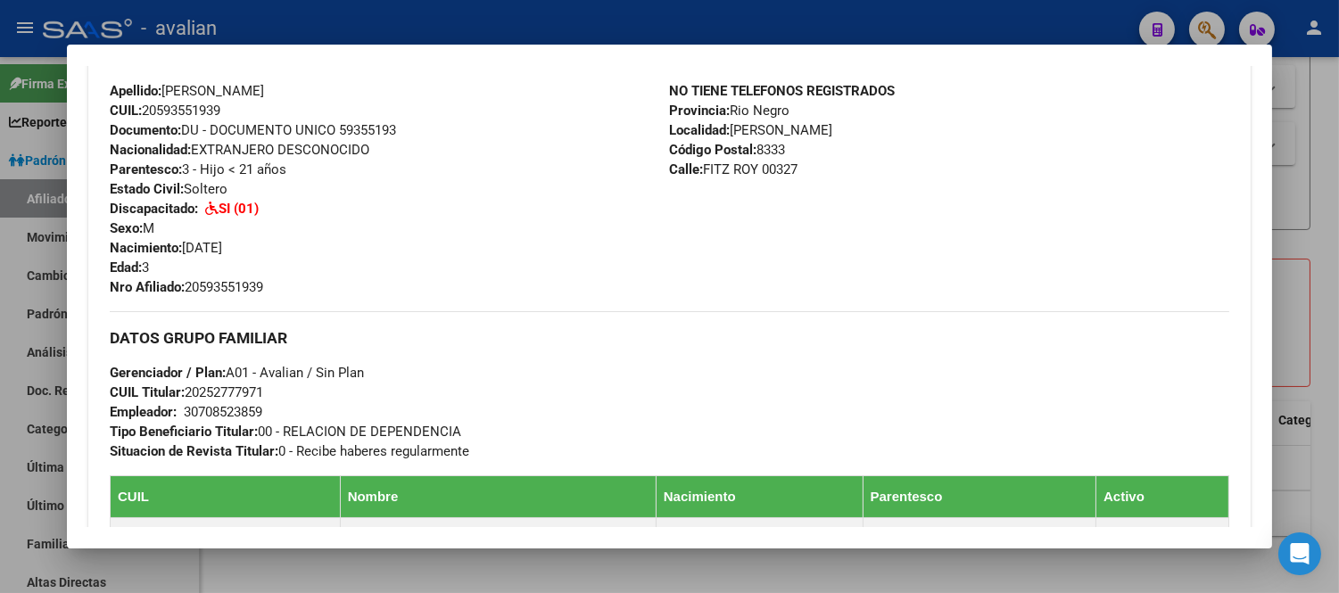
scroll to position [495, 0]
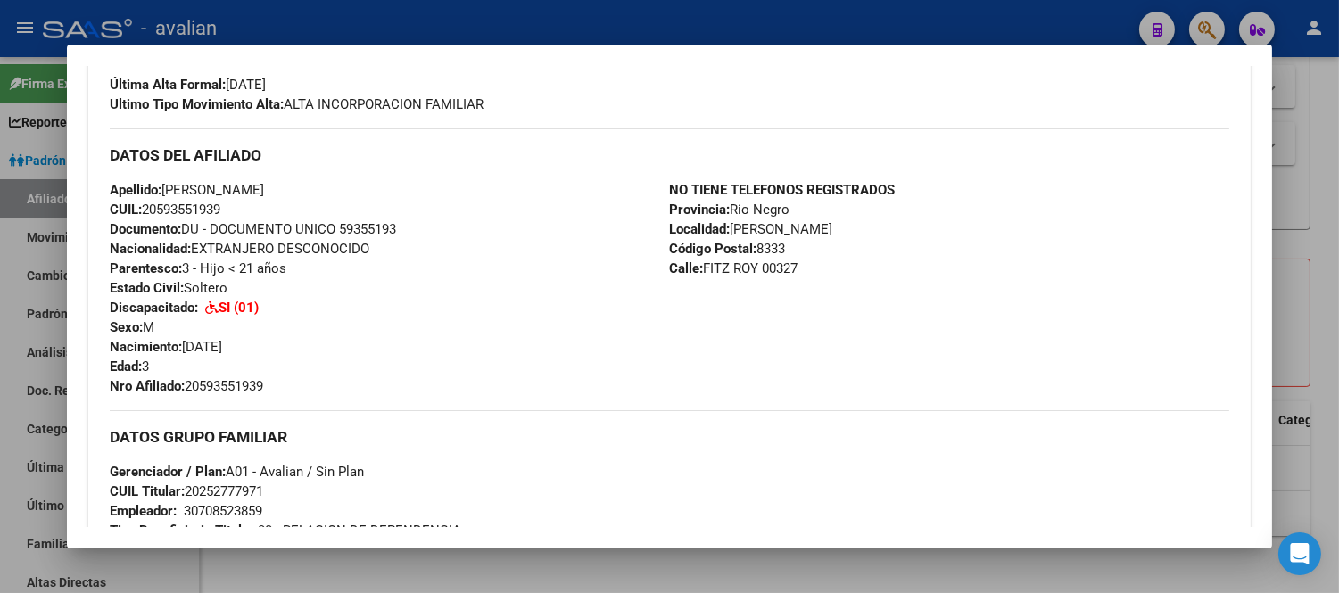
drag, startPoint x: 155, startPoint y: 210, endPoint x: 212, endPoint y: 202, distance: 57.5
click at [212, 202] on span "CUIL: 20593551939" at bounding box center [165, 210] width 111 height 16
copy span "59355193"
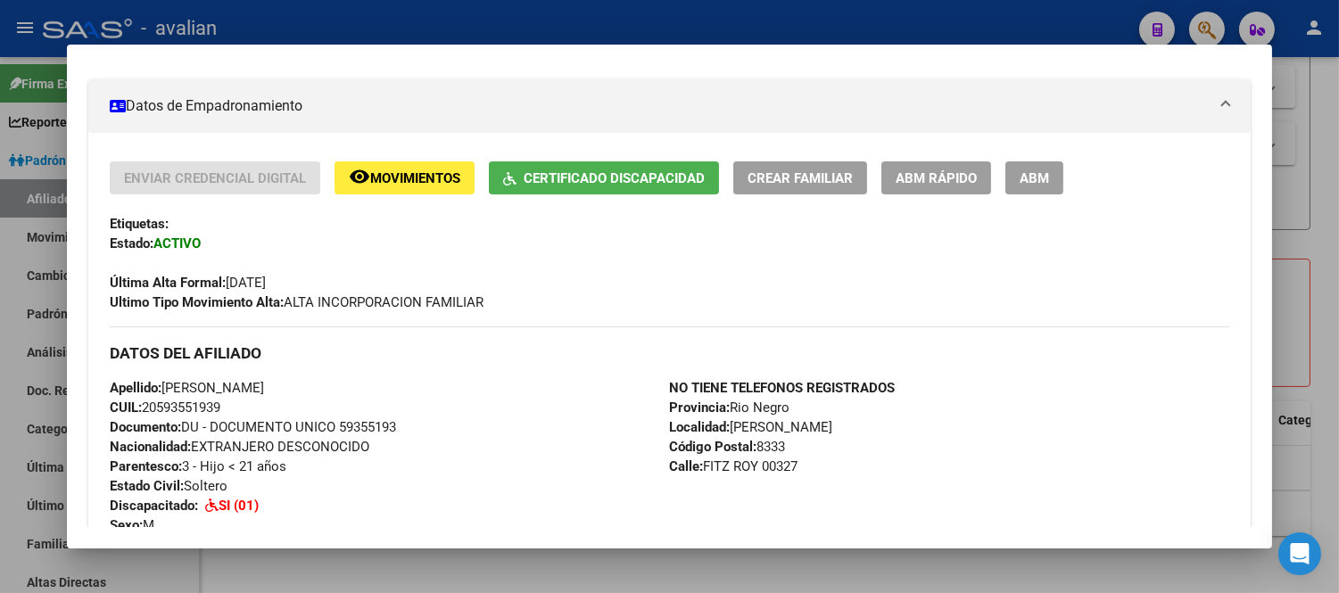
scroll to position [198, 0]
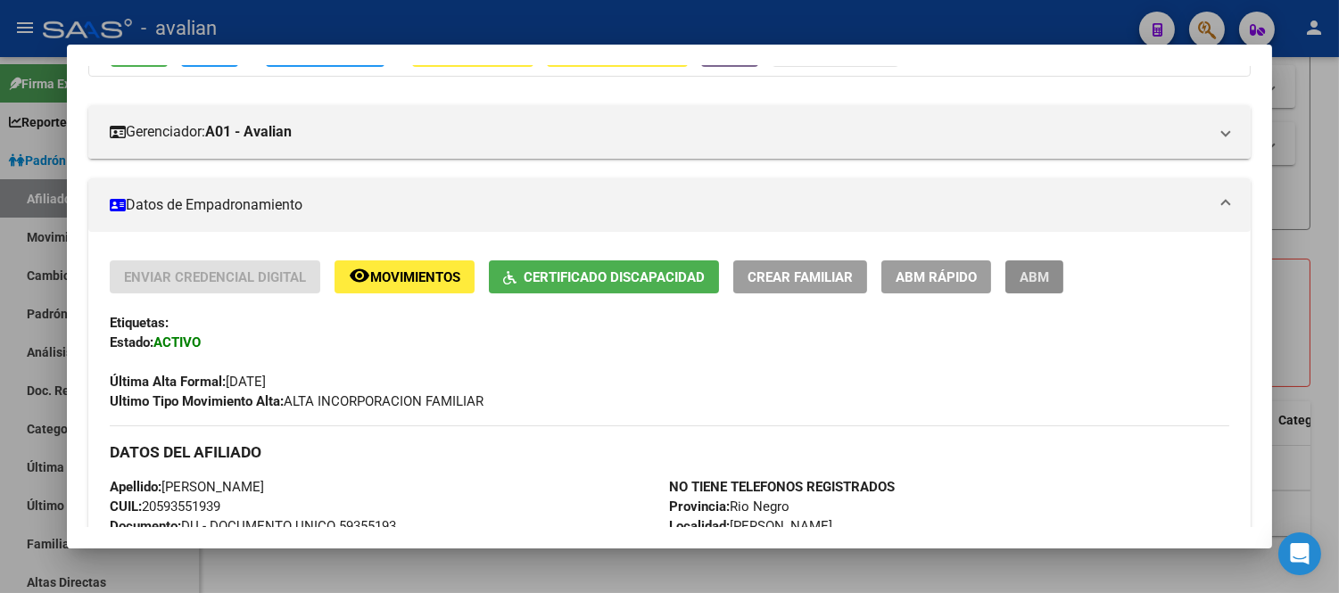
click at [1044, 270] on button "ABM" at bounding box center [1034, 276] width 58 height 33
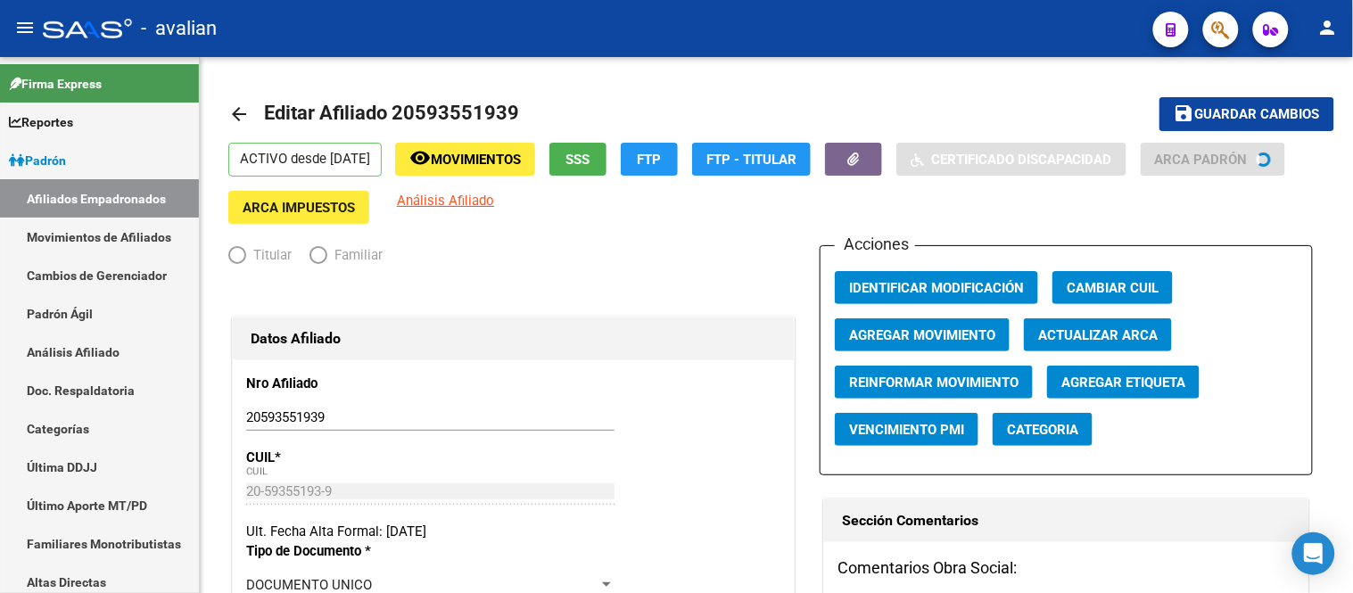
radio input "true"
type input "30-70852385-9"
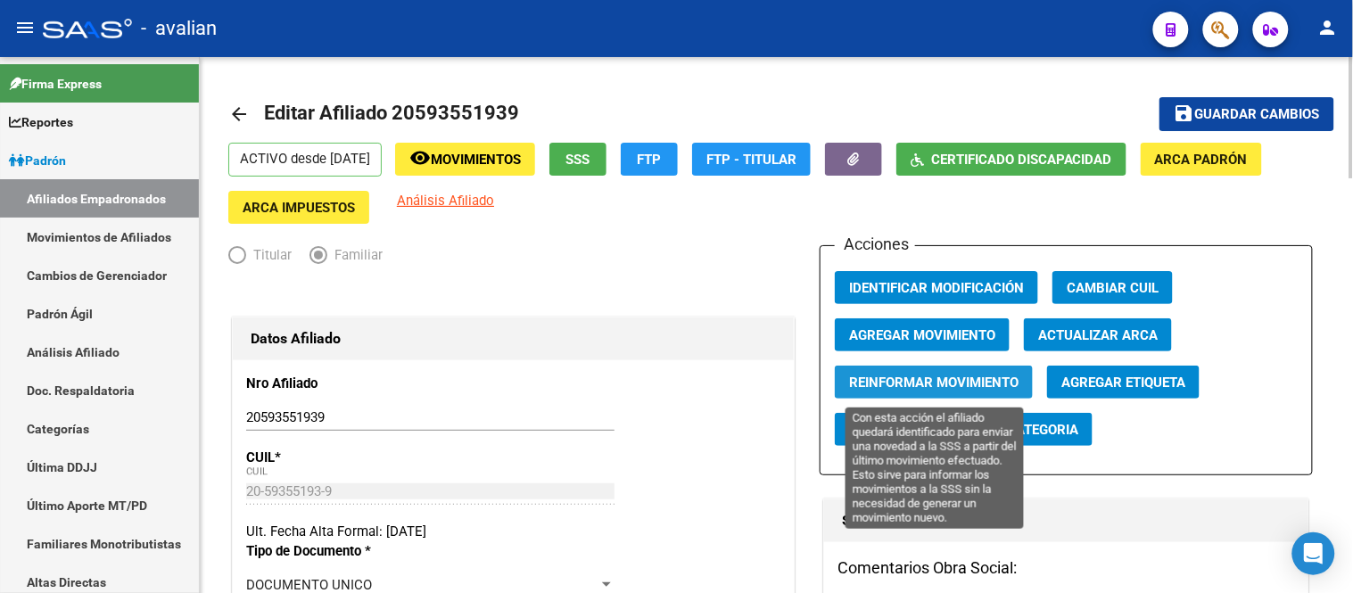
click at [952, 385] on span "Reinformar Movimiento" at bounding box center [933, 383] width 169 height 16
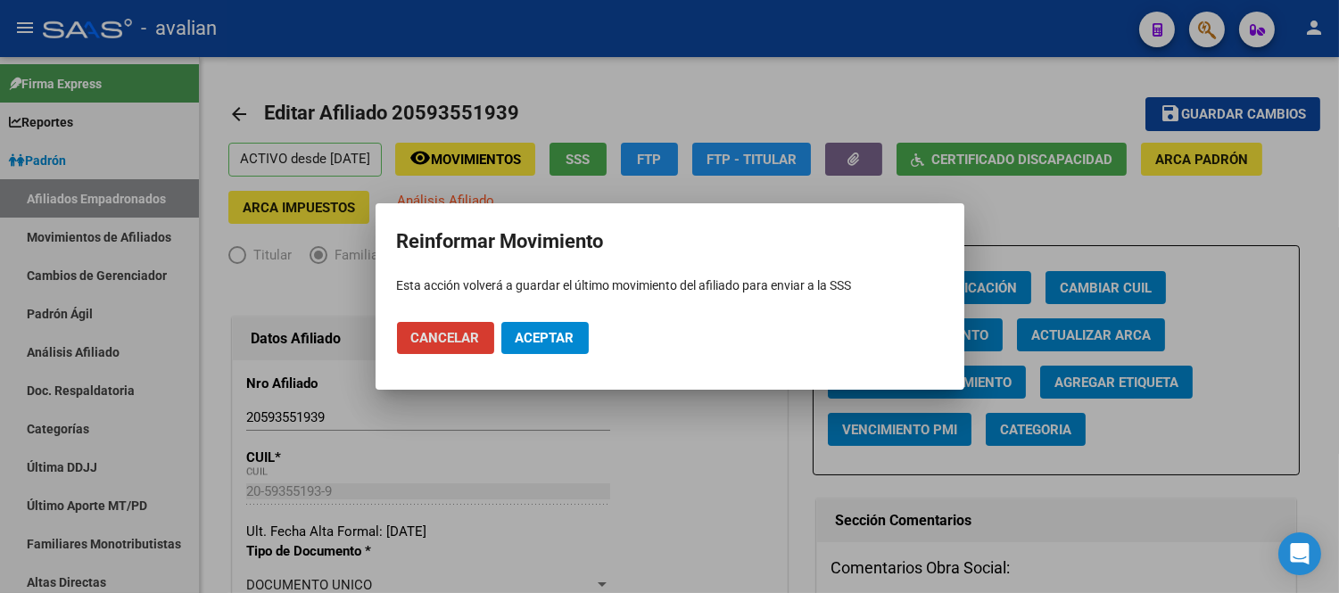
click at [562, 331] on span "Aceptar" at bounding box center [544, 338] width 59 height 16
